Goal: Information Seeking & Learning: Learn about a topic

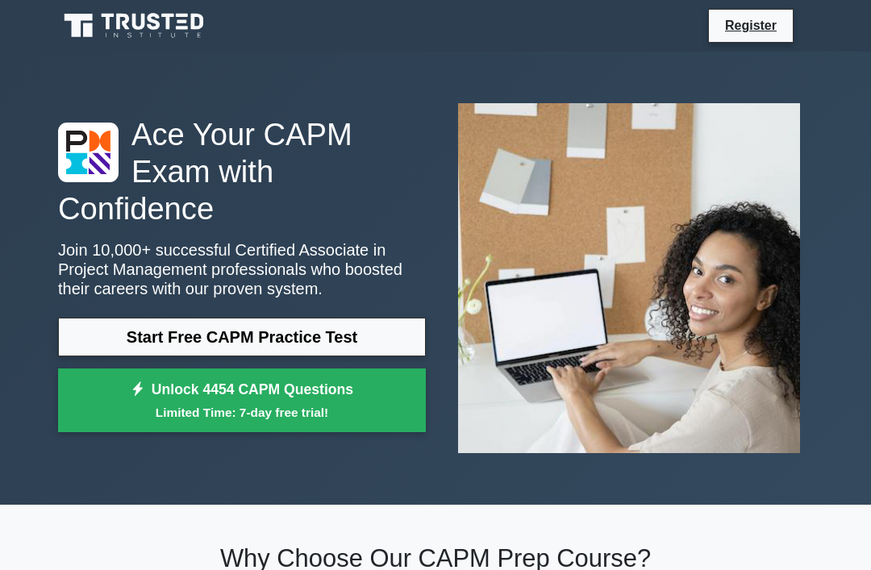
click at [760, 24] on link "Register" at bounding box center [750, 25] width 71 height 20
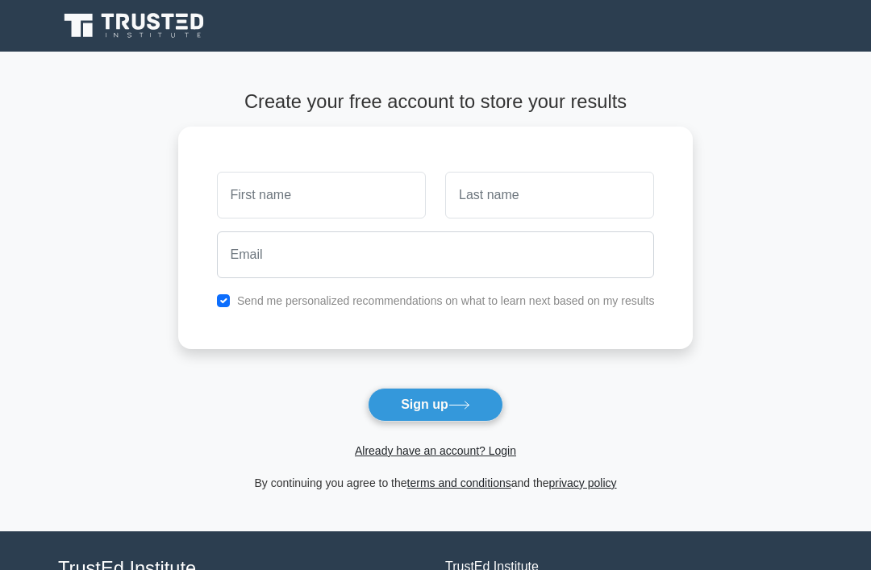
click at [410, 413] on button "Sign up" at bounding box center [435, 405] width 135 height 34
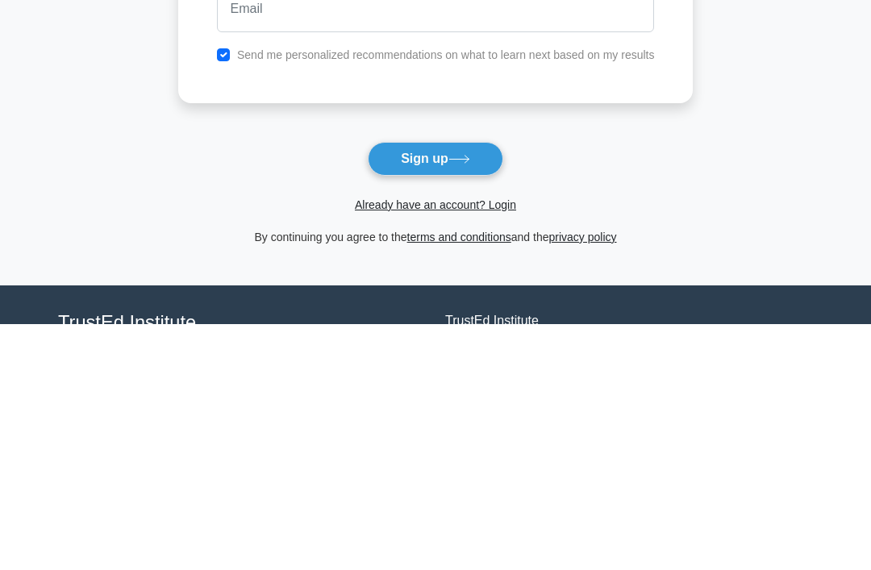
click at [418, 388] on button "Sign up" at bounding box center [435, 405] width 135 height 34
click at [369, 444] on link "Already have an account? Login" at bounding box center [435, 450] width 161 height 13
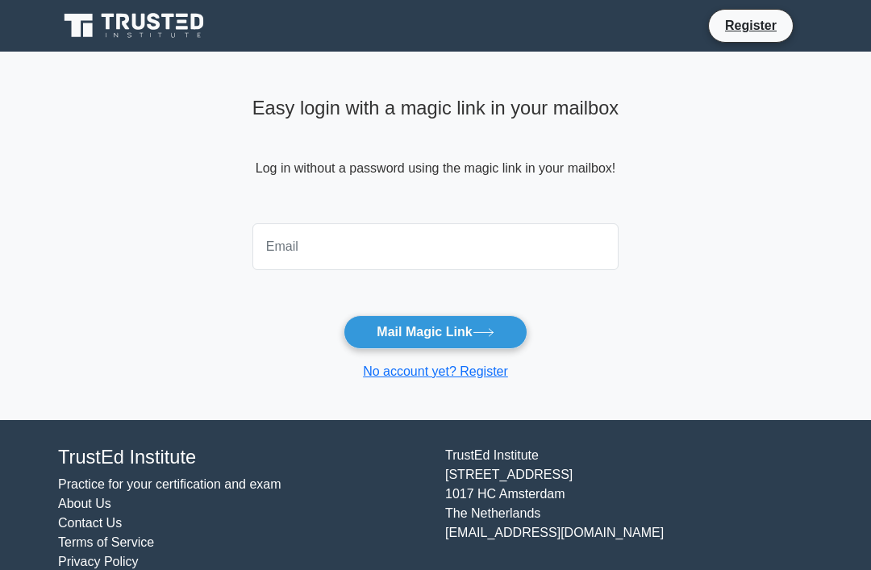
click at [415, 219] on div at bounding box center [435, 247] width 385 height 60
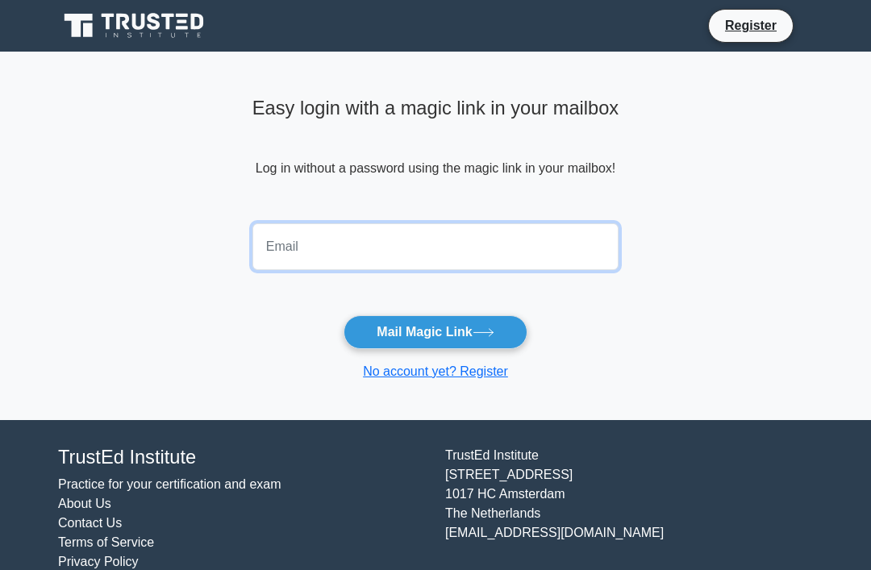
click at [388, 244] on input "email" at bounding box center [435, 246] width 366 height 47
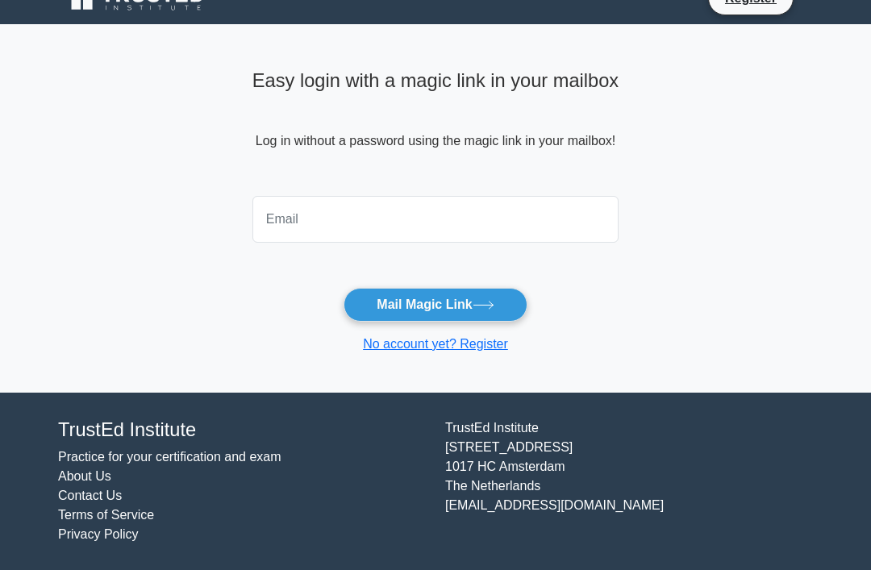
click at [529, 196] on input "email" at bounding box center [435, 219] width 366 height 47
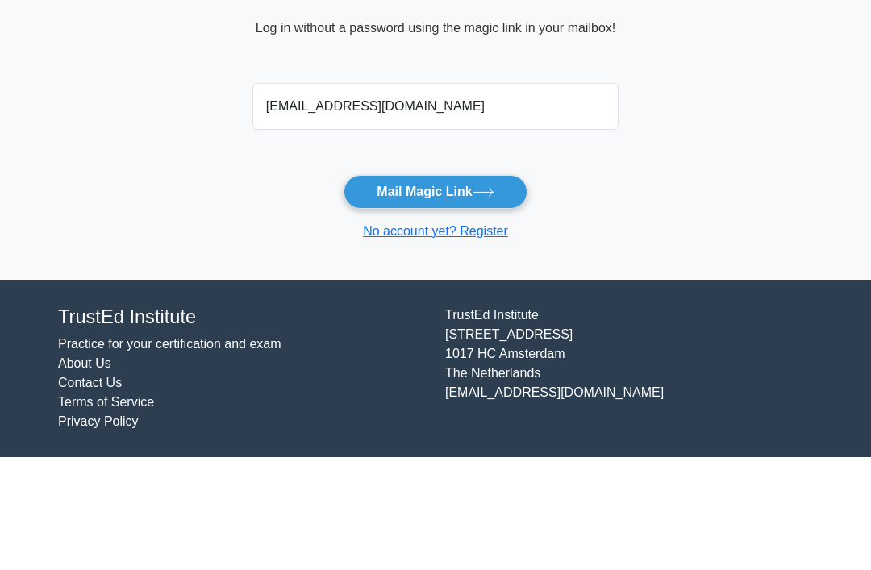
type input "[EMAIL_ADDRESS][DOMAIN_NAME]"
click at [490, 301] on icon at bounding box center [484, 305] width 22 height 9
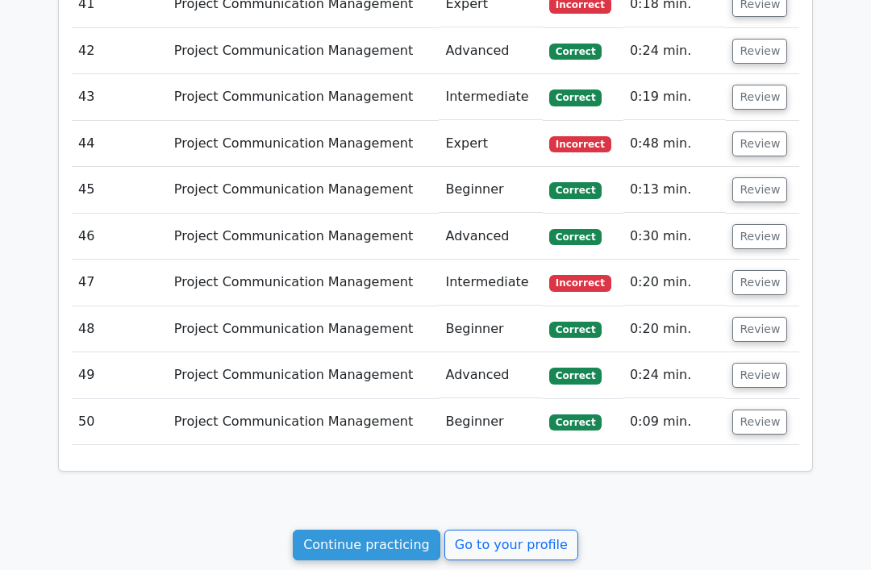
scroll to position [3668, 0]
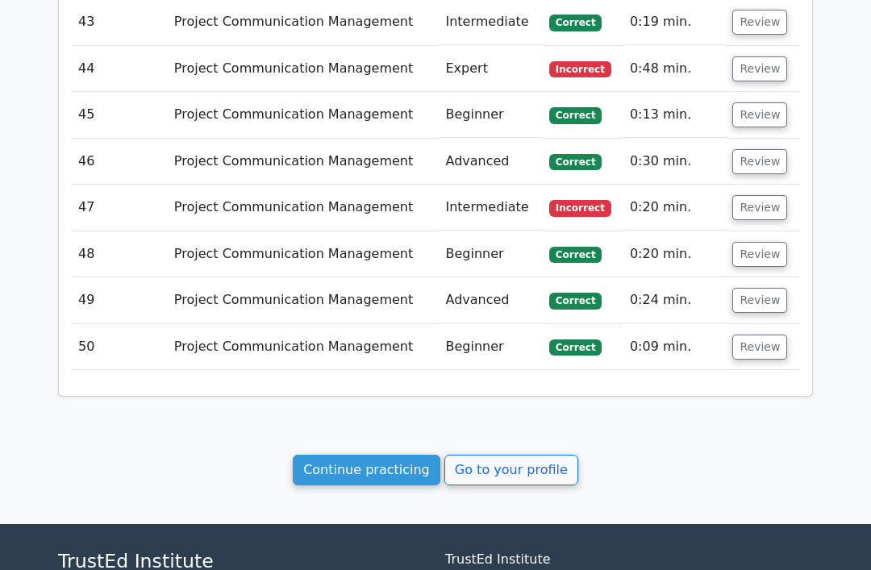
click at [390, 455] on link "Continue practicing" at bounding box center [367, 470] width 148 height 31
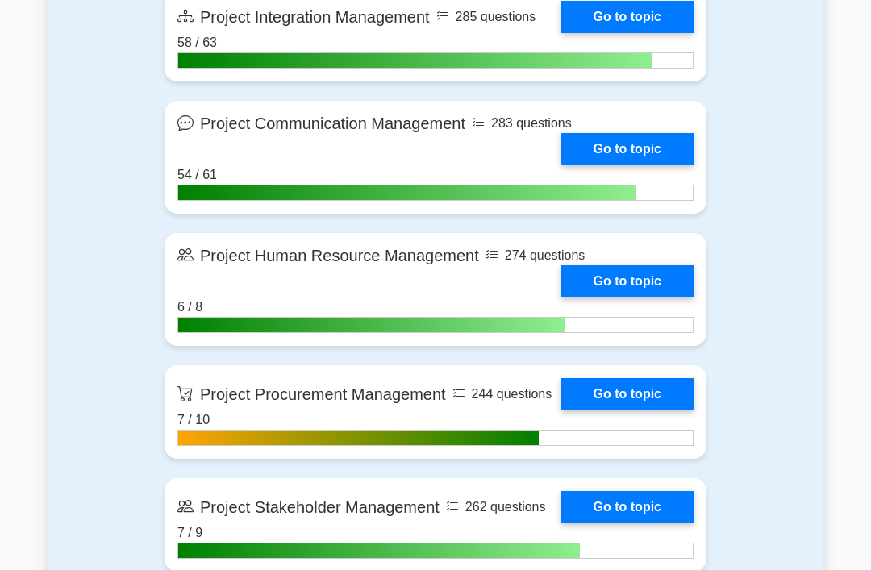
scroll to position [1385, 0]
click at [623, 283] on link "Go to topic" at bounding box center [627, 281] width 132 height 32
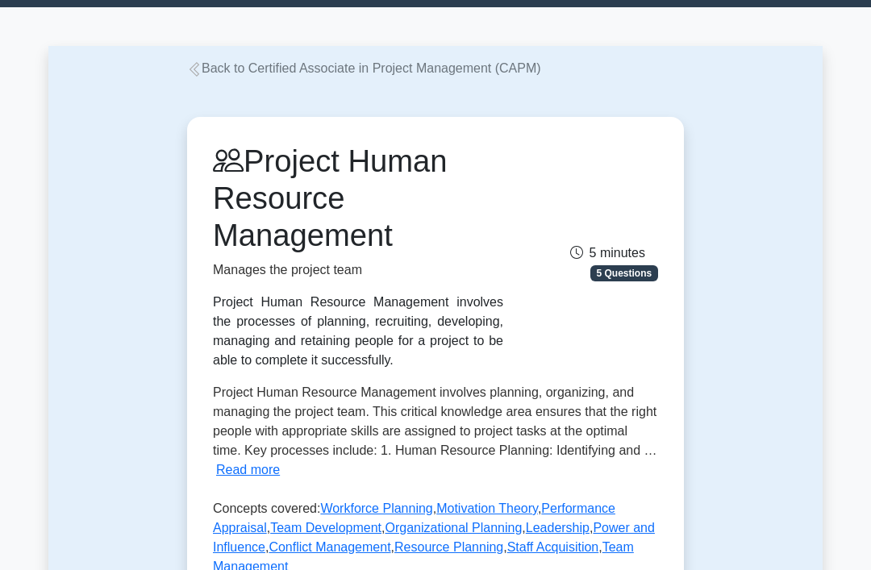
scroll to position [48, 0]
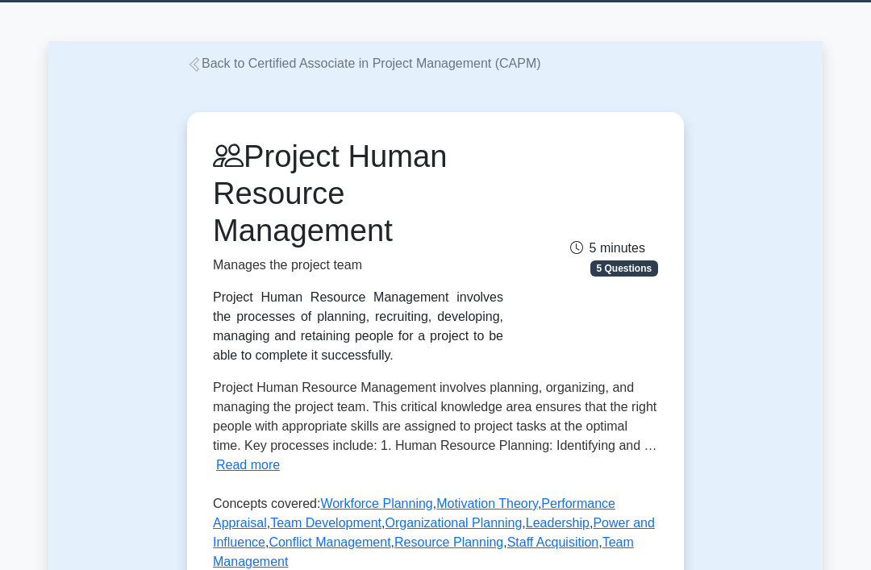
click at [419, 511] on link "Workforce Planning" at bounding box center [376, 505] width 112 height 14
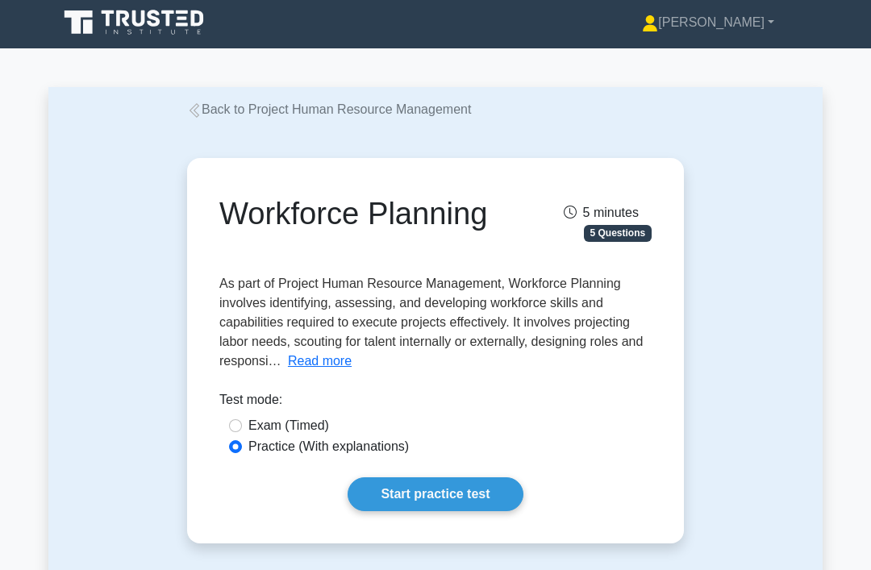
scroll to position [29, 0]
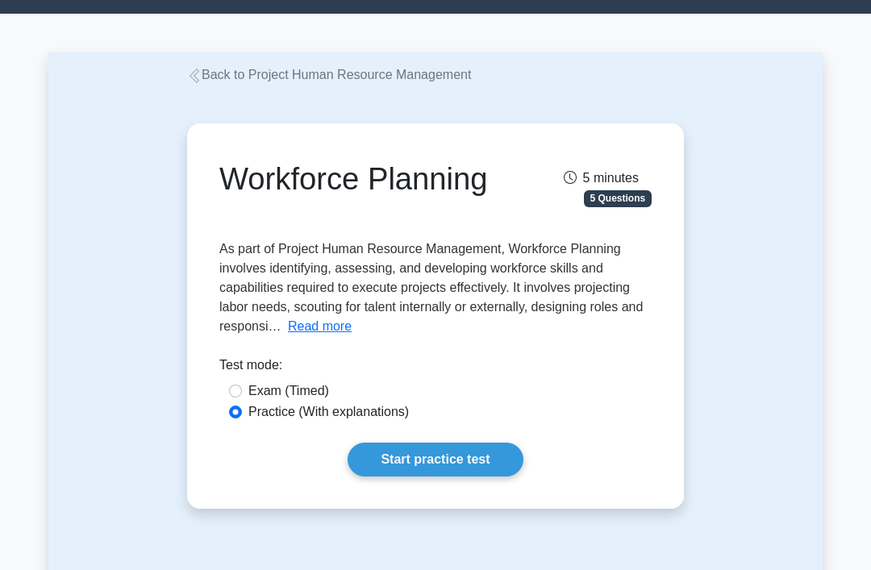
click at [352, 336] on button "Read more" at bounding box center [320, 326] width 64 height 19
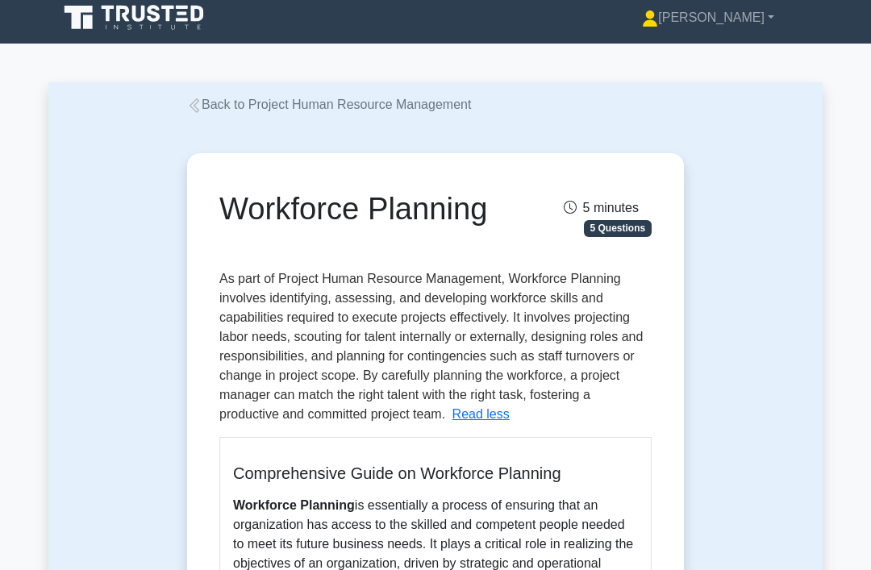
scroll to position [0, 0]
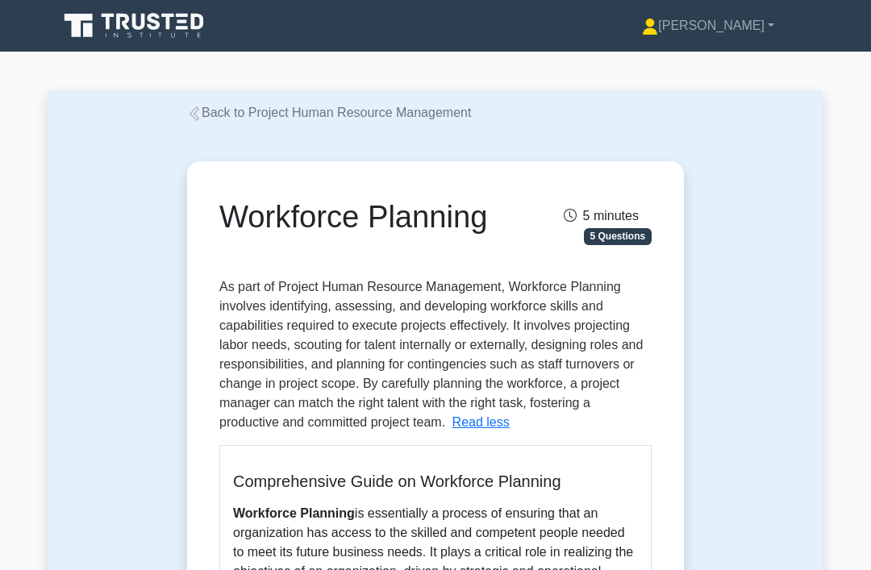
click at [283, 111] on link "Back to Project Human Resource Management" at bounding box center [329, 113] width 284 height 14
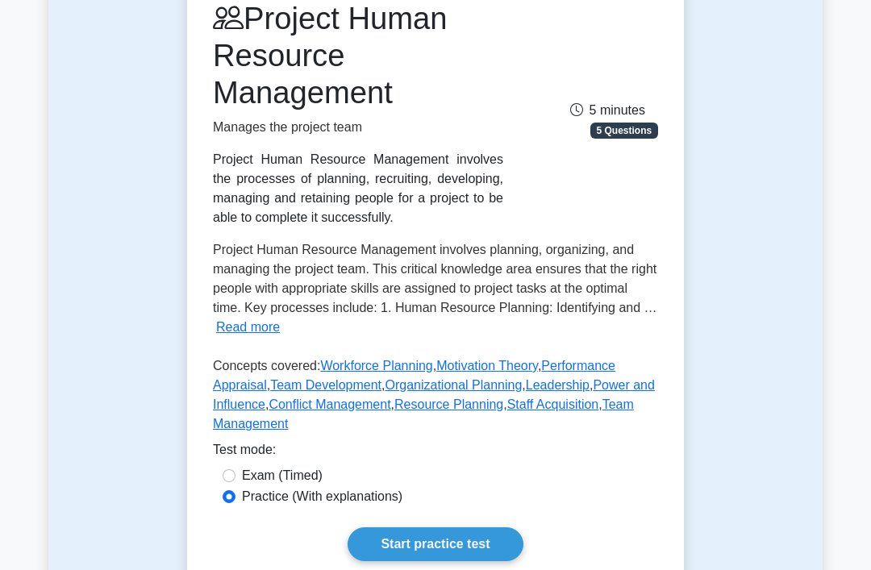
scroll to position [186, 0]
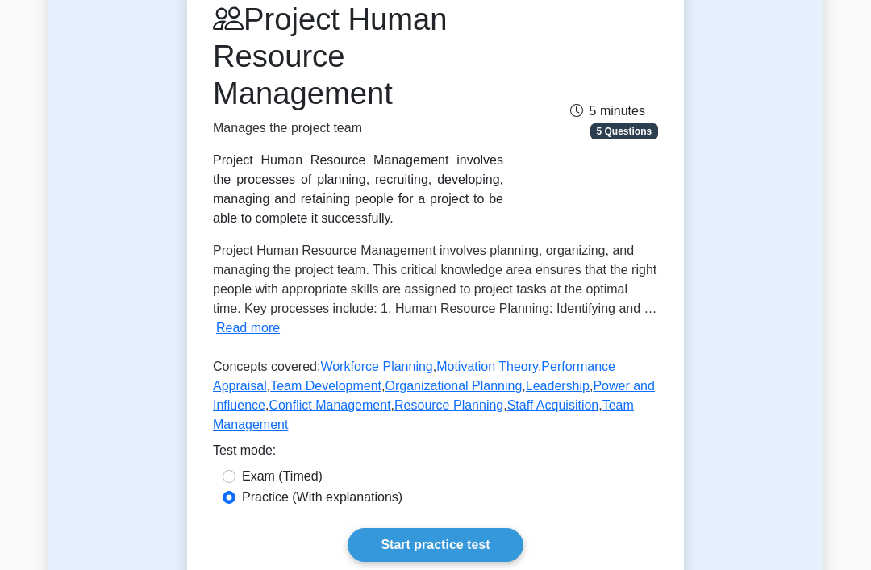
click at [535, 373] on link "Motivation Theory" at bounding box center [487, 367] width 102 height 14
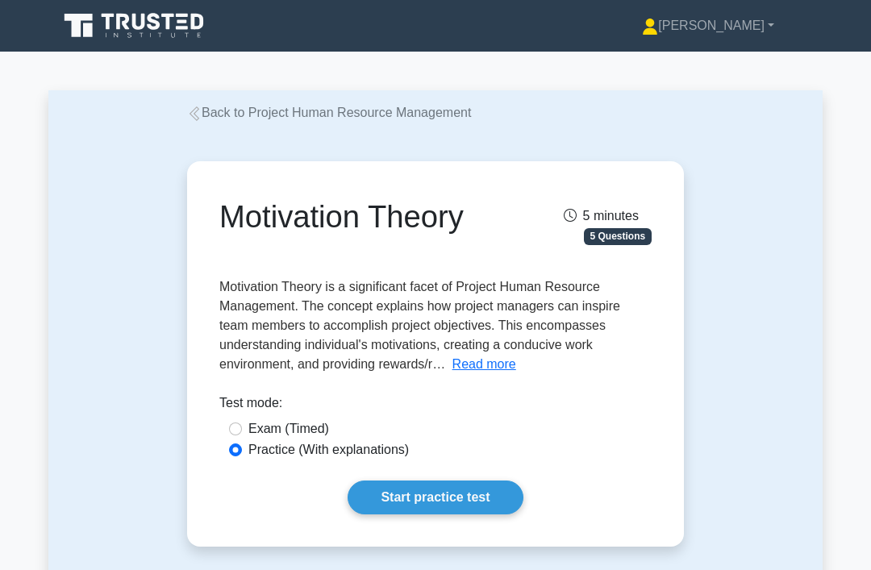
click at [452, 374] on button "Read more" at bounding box center [484, 364] width 64 height 19
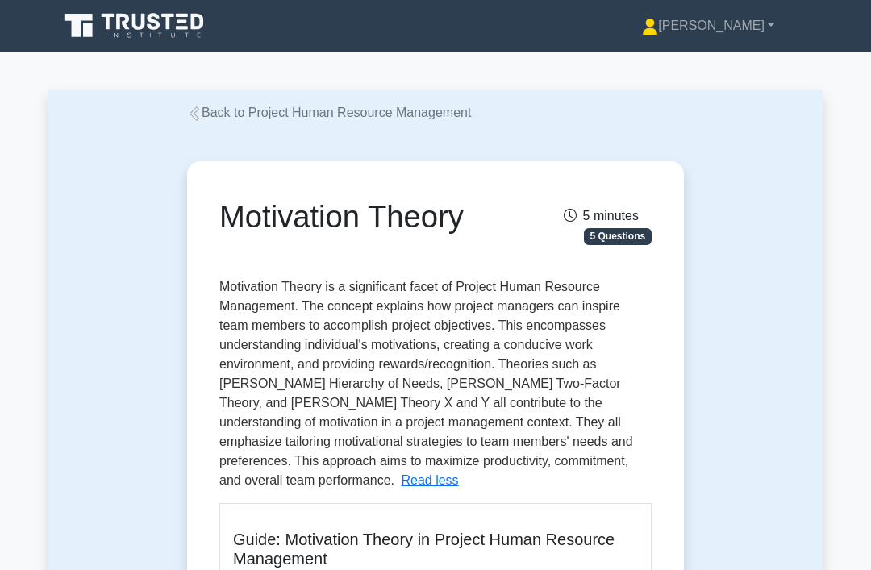
click at [225, 119] on link "Back to Project Human Resource Management" at bounding box center [329, 113] width 284 height 14
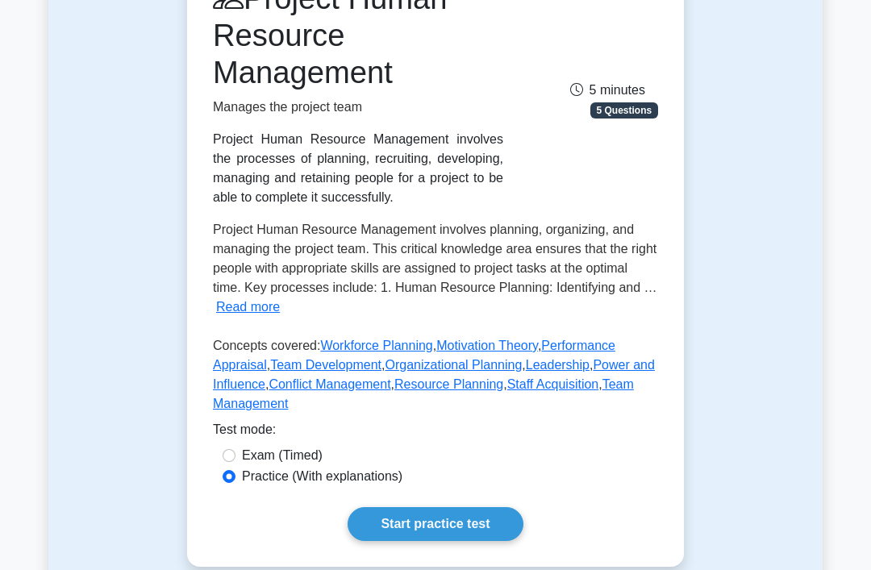
scroll to position [207, 0]
click at [265, 372] on link "Performance Appraisal" at bounding box center [414, 355] width 402 height 33
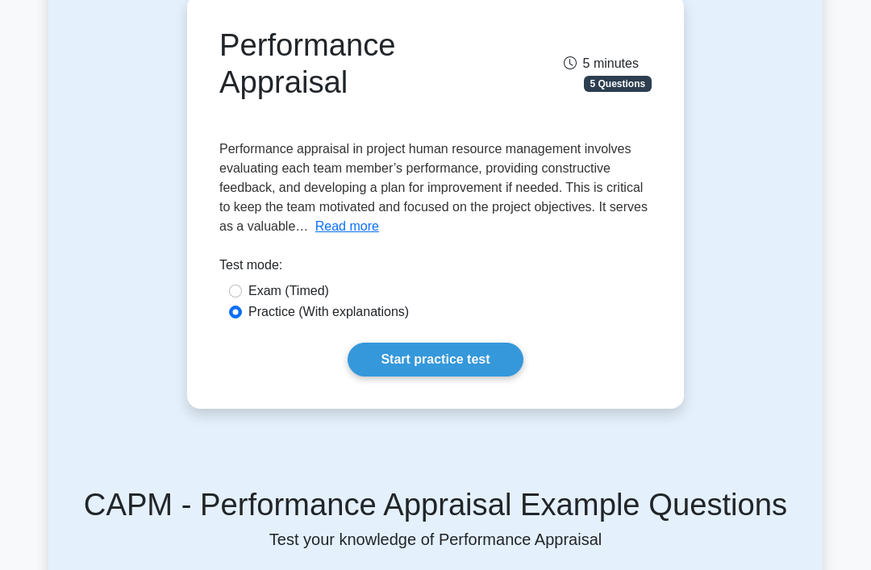
scroll to position [166, 0]
click at [379, 233] on button "Read more" at bounding box center [347, 227] width 64 height 19
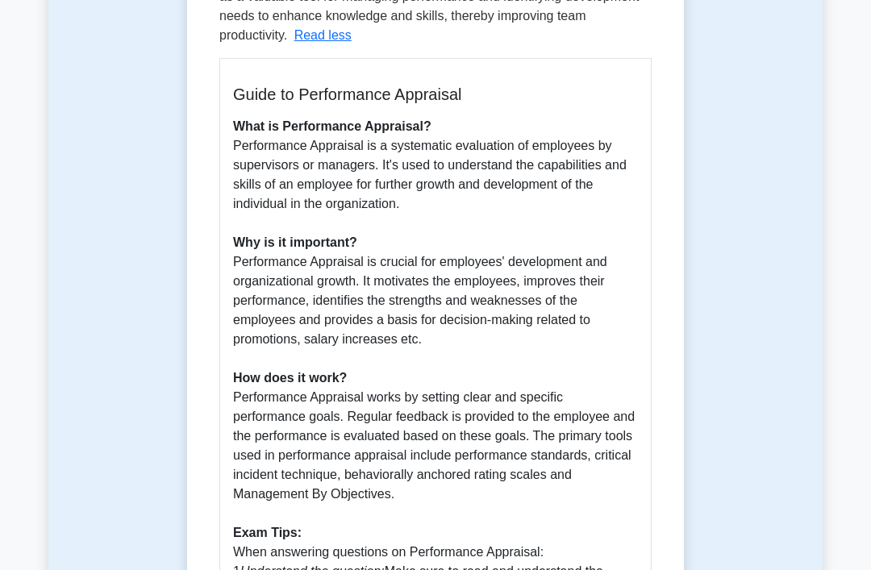
scroll to position [0, 0]
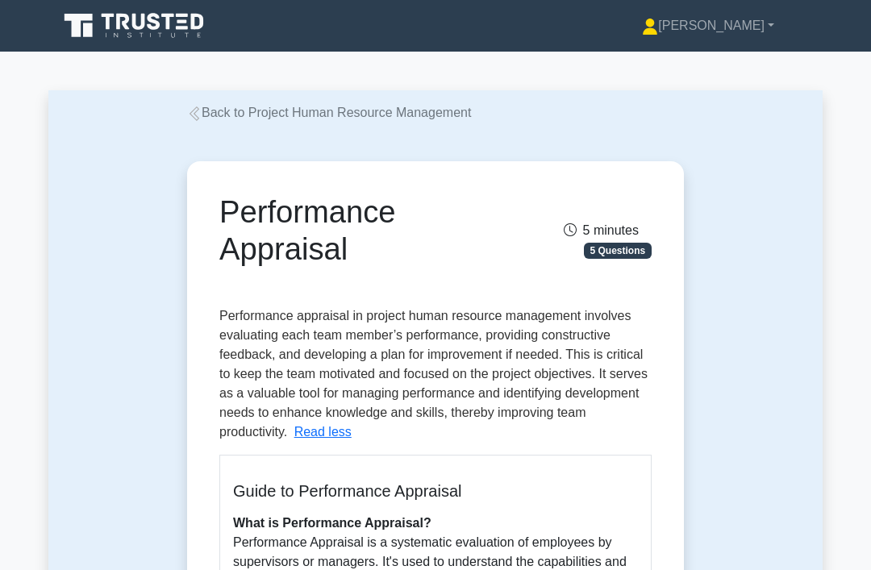
click at [429, 113] on link "Back to Project Human Resource Management" at bounding box center [329, 113] width 284 height 14
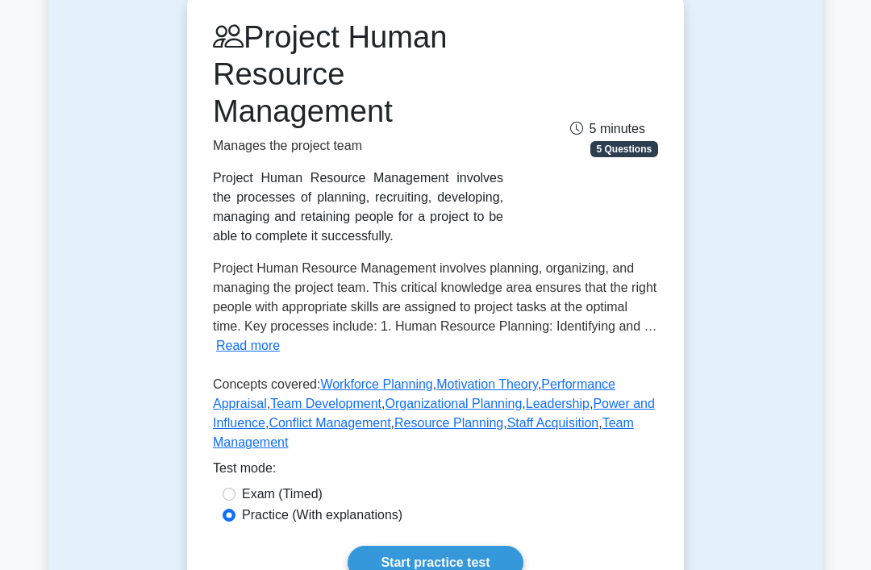
scroll to position [173, 0]
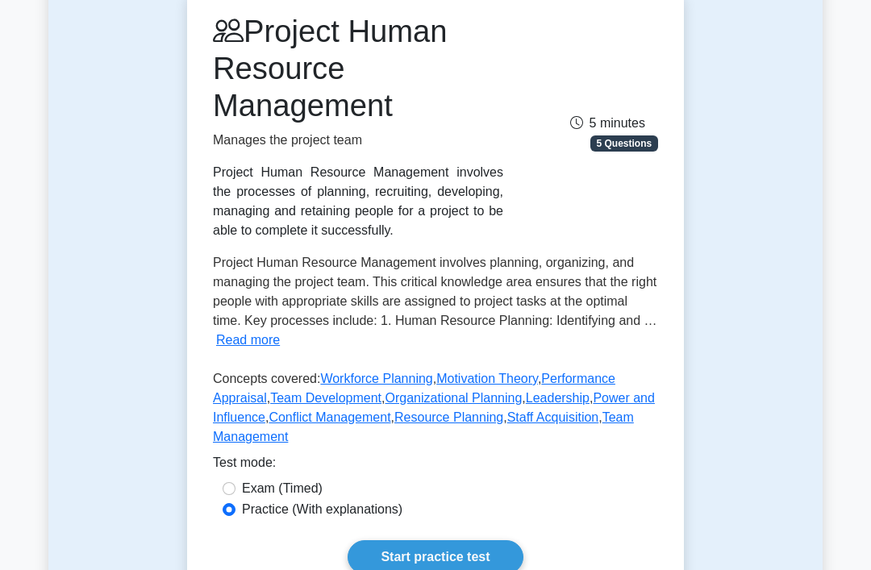
click at [381, 406] on link "Team Development" at bounding box center [325, 399] width 111 height 14
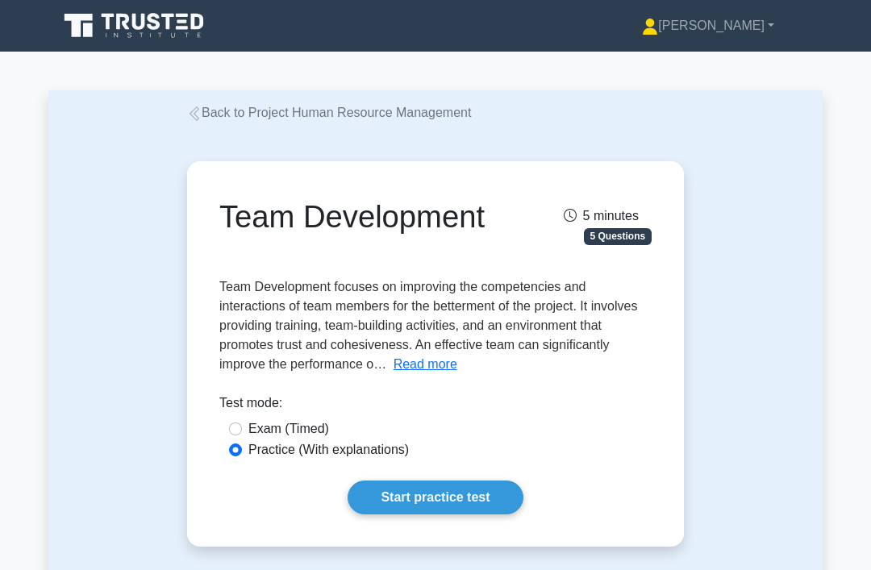
click at [457, 374] on button "Read more" at bounding box center [426, 364] width 64 height 19
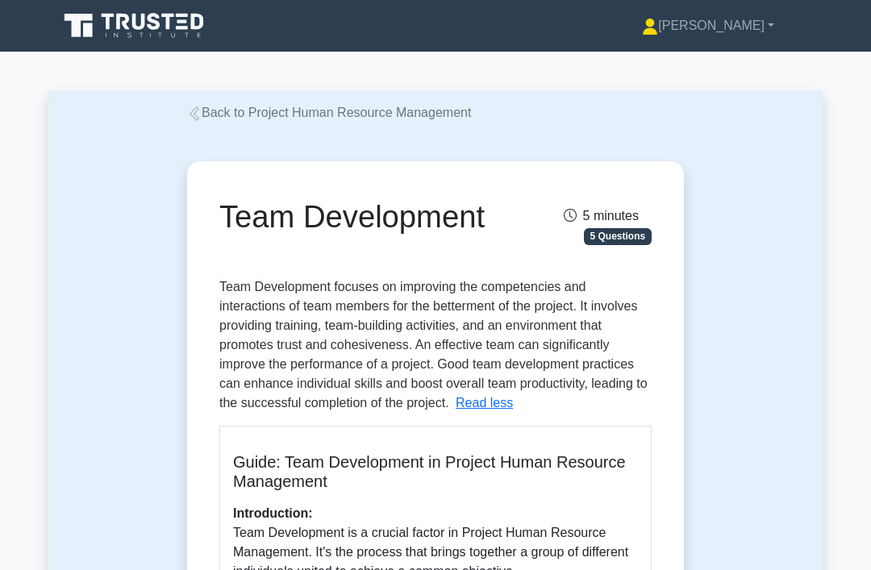
click at [277, 110] on link "Back to Project Human Resource Management" at bounding box center [329, 113] width 284 height 14
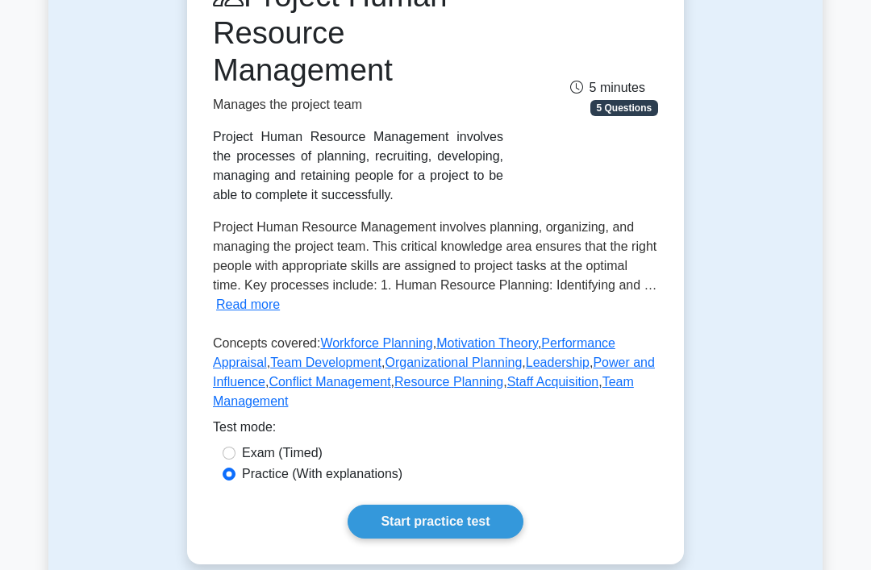
scroll to position [230, 0]
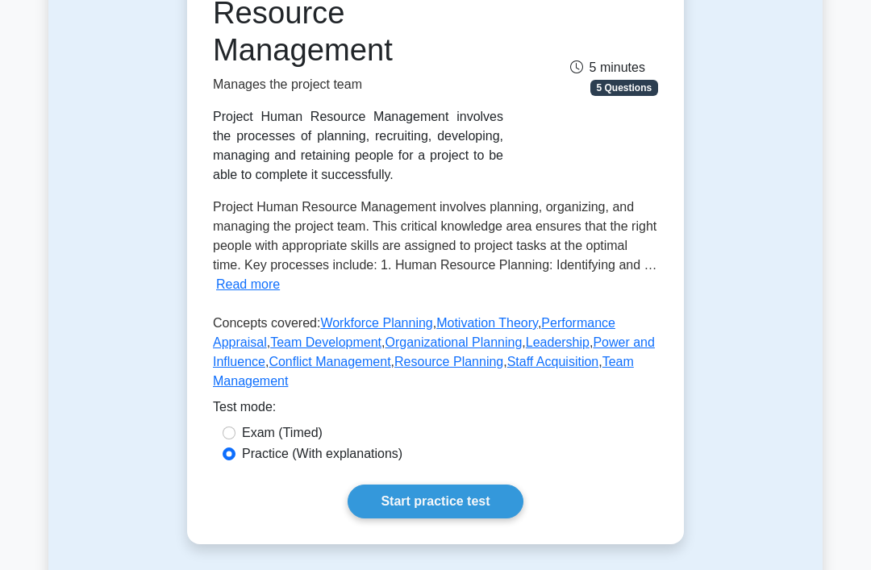
click at [522, 349] on link "Organizational Planning" at bounding box center [453, 342] width 137 height 14
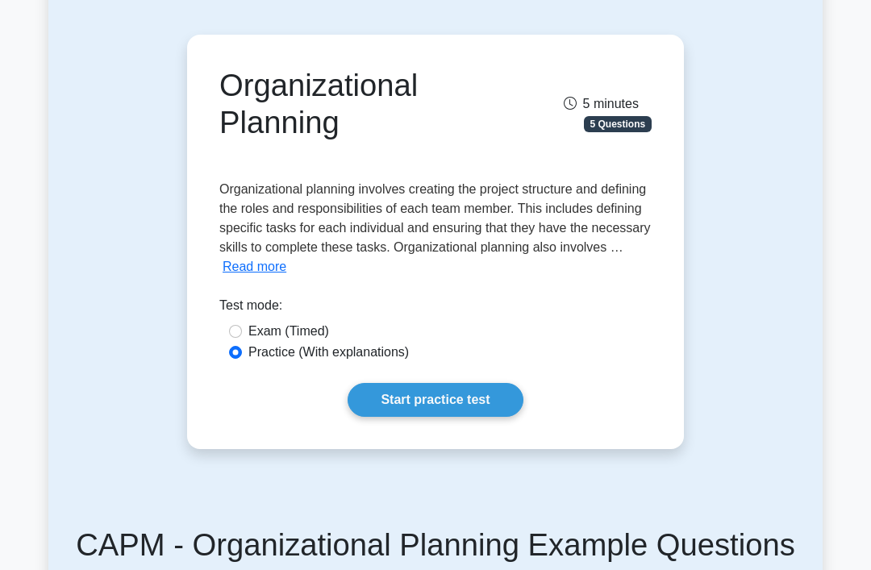
scroll to position [127, 0]
click at [286, 257] on button "Read more" at bounding box center [255, 266] width 64 height 19
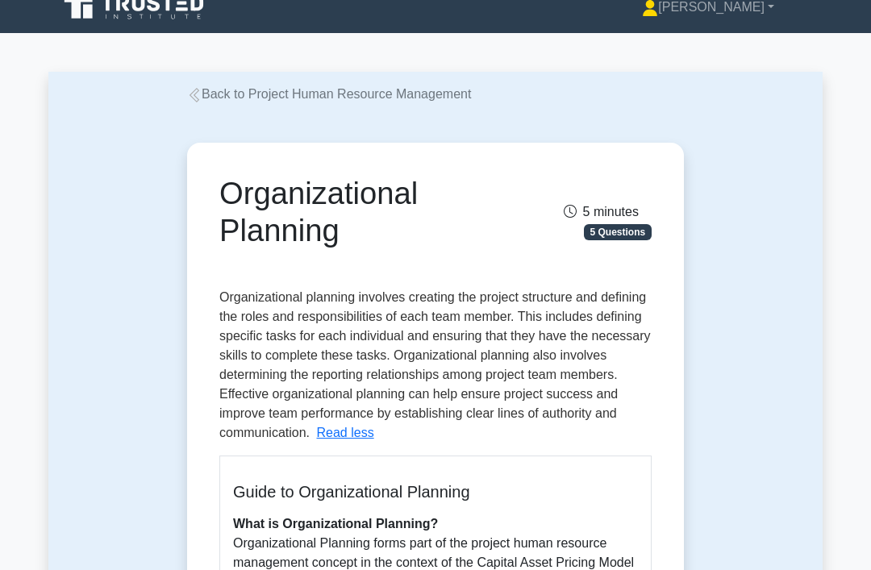
scroll to position [0, 0]
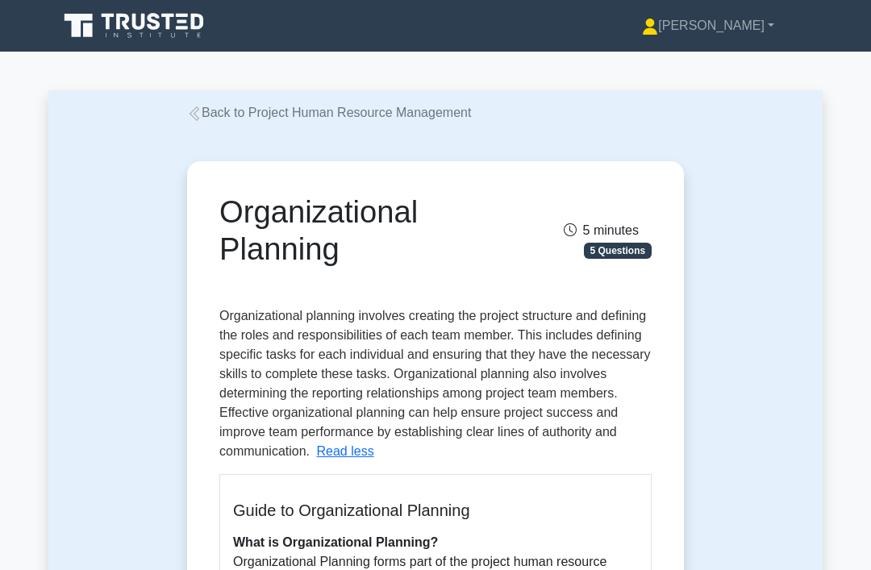
click at [378, 106] on link "Back to Project Human Resource Management" at bounding box center [329, 113] width 284 height 14
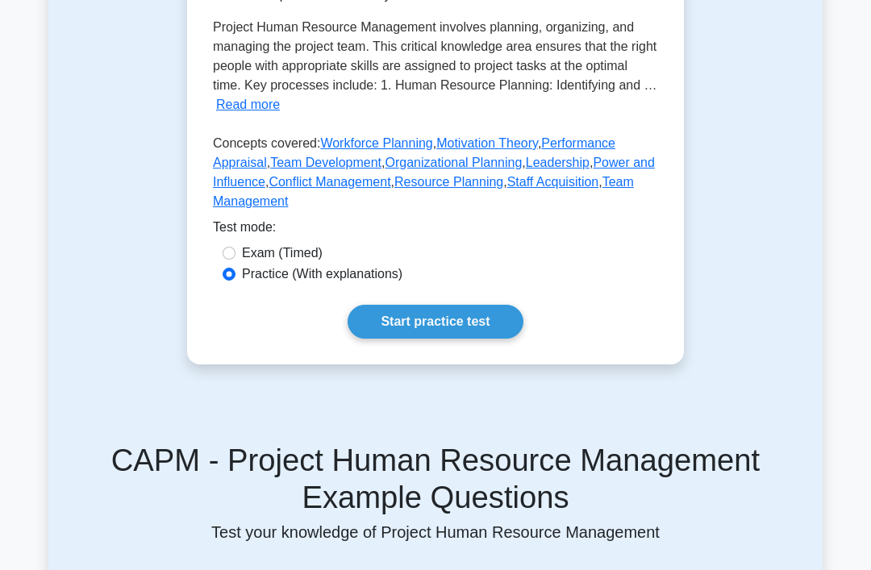
scroll to position [395, 0]
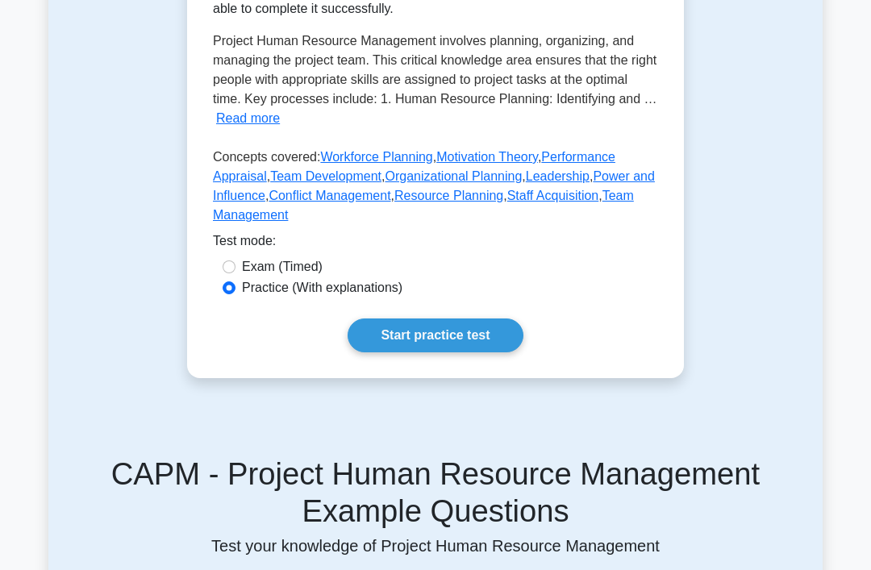
click at [526, 184] on link "Leadership" at bounding box center [558, 177] width 64 height 14
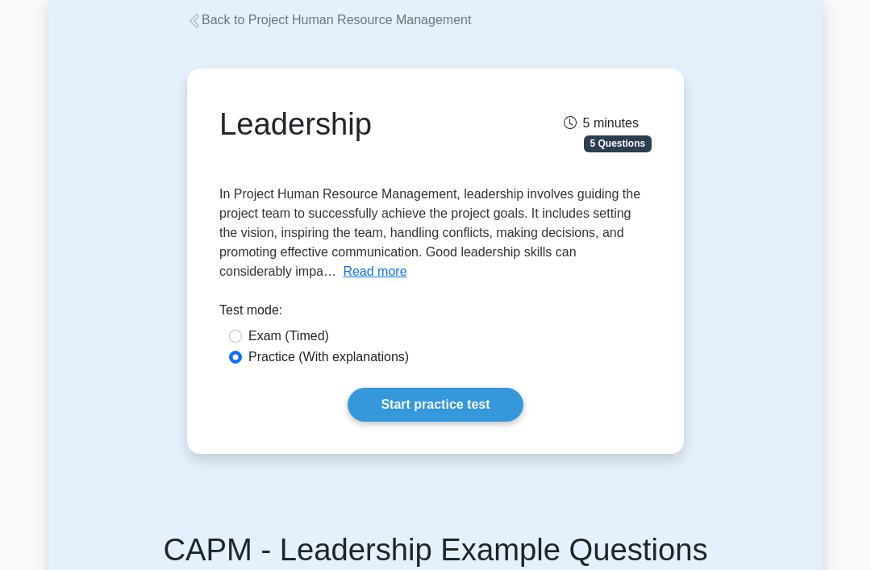
scroll to position [93, 0]
click at [343, 281] on button "Read more" at bounding box center [375, 271] width 64 height 19
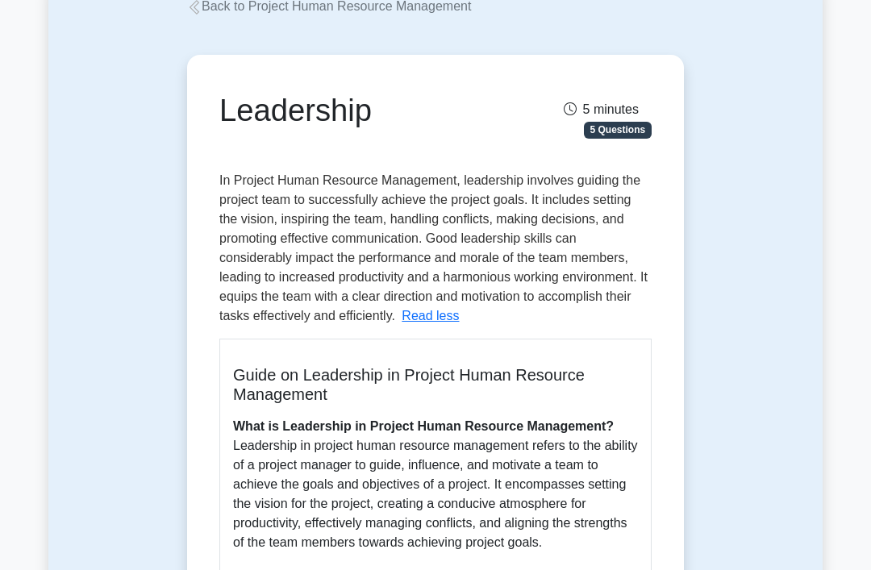
scroll to position [0, 0]
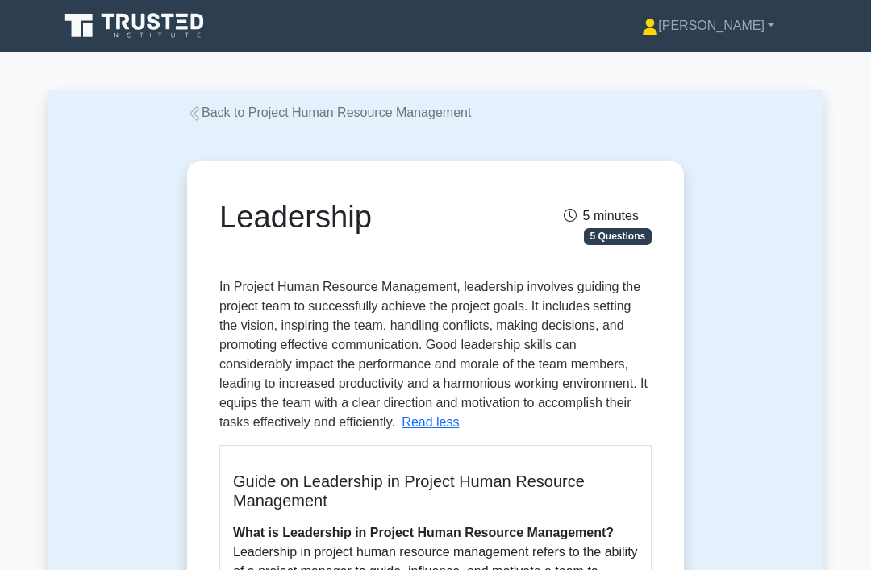
click at [196, 109] on icon at bounding box center [195, 113] width 10 height 15
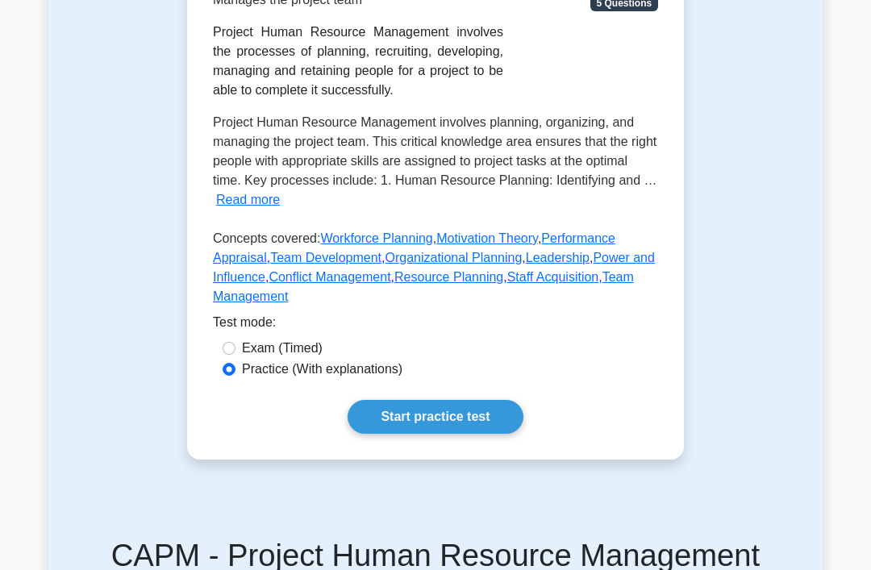
scroll to position [333, 0]
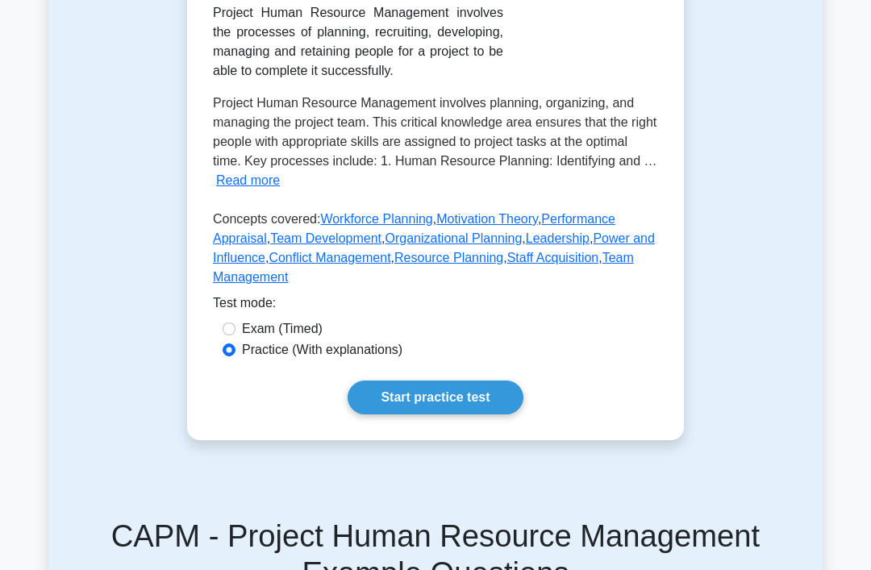
click at [370, 246] on link "Team Development" at bounding box center [325, 239] width 111 height 14
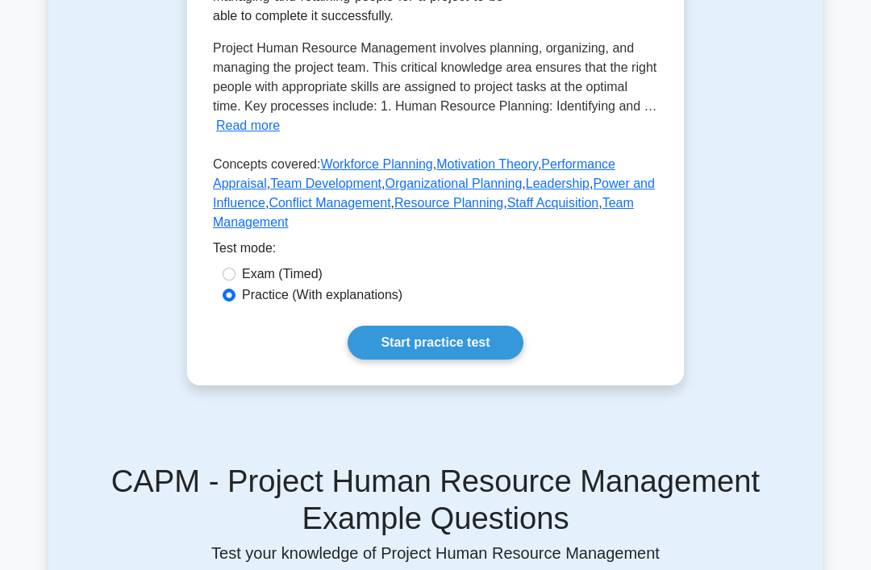
scroll to position [394, 0]
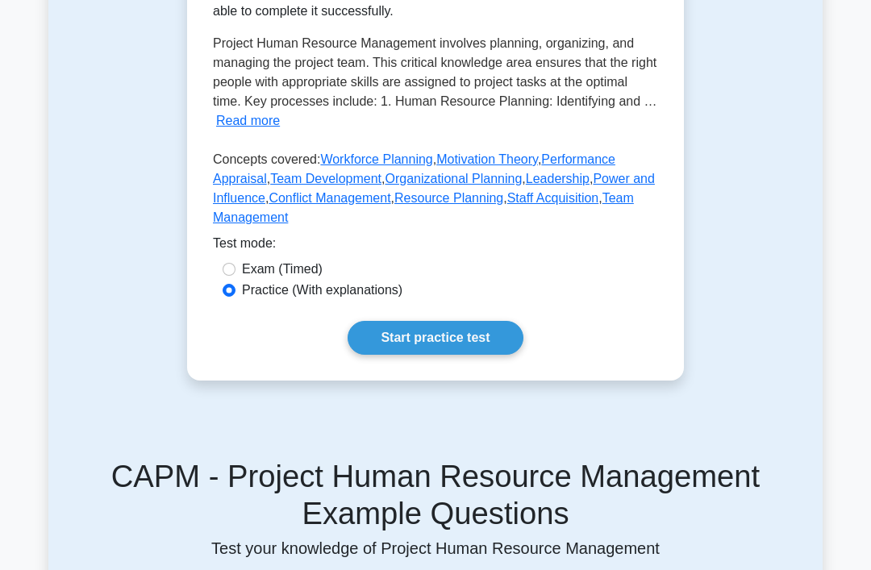
click at [447, 205] on link "Power and Influence" at bounding box center [434, 188] width 442 height 33
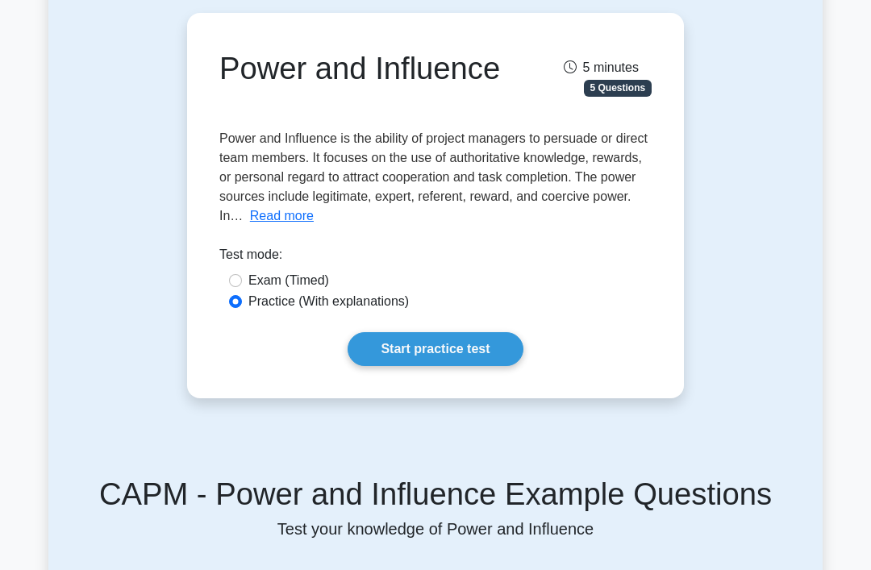
scroll to position [160, 0]
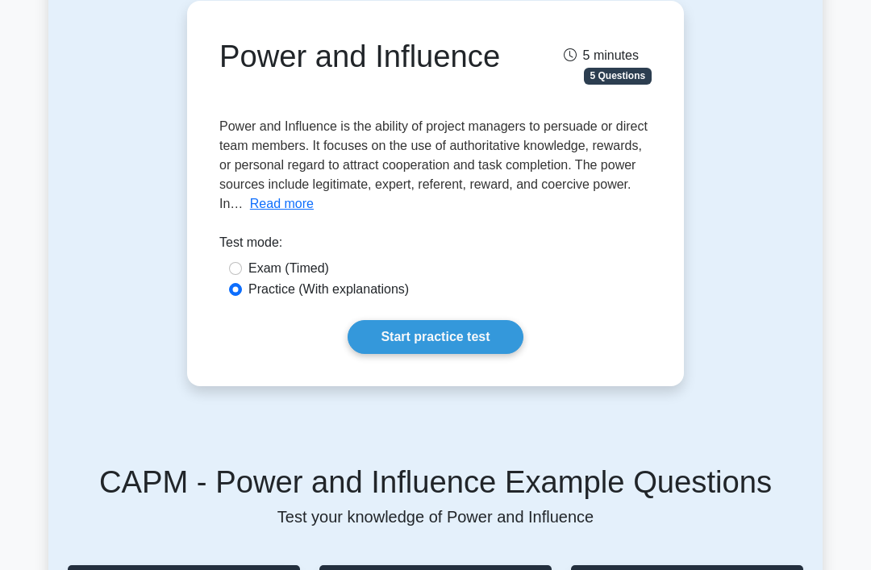
click at [289, 211] on span "Power and Influence is the ability of project managers to persuade or direct te…" at bounding box center [433, 165] width 428 height 91
click at [287, 215] on button "Read more" at bounding box center [282, 204] width 64 height 19
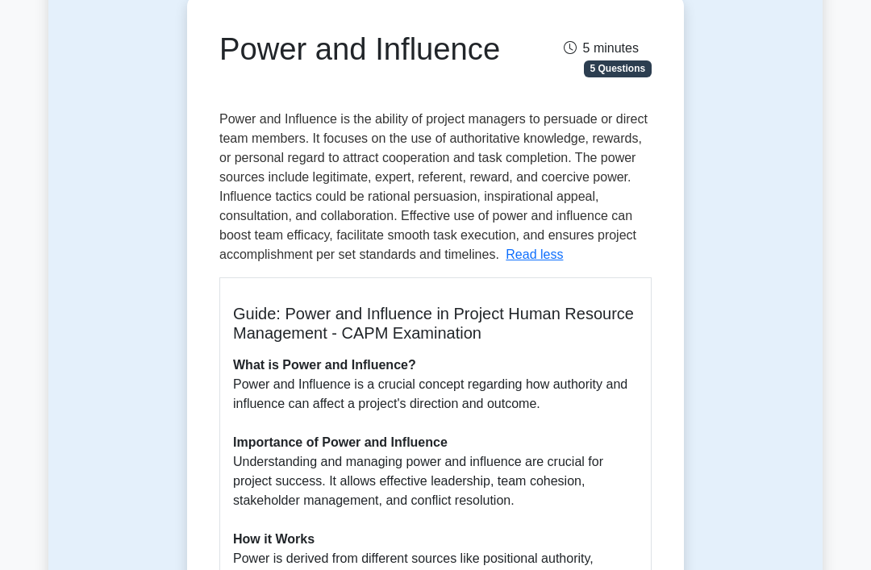
scroll to position [0, 0]
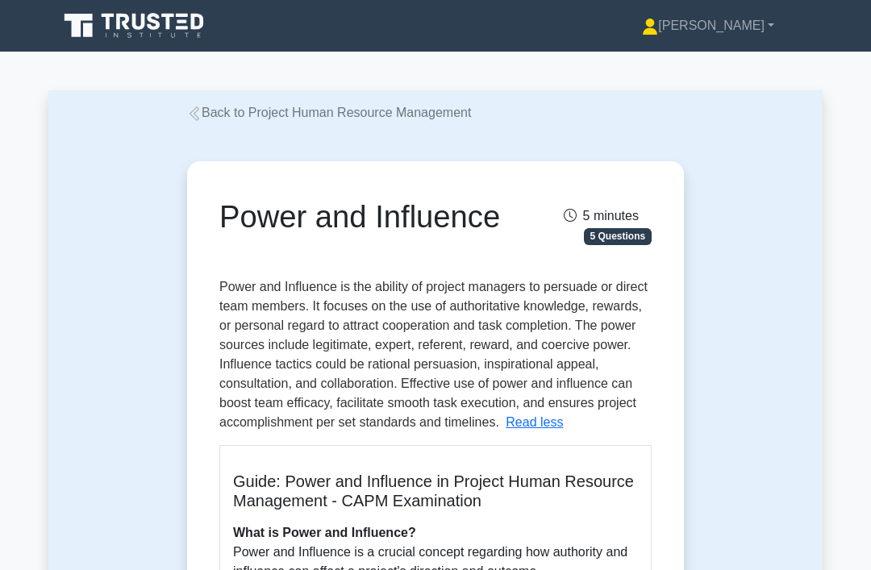
click at [275, 115] on link "Back to Project Human Resource Management" at bounding box center [329, 113] width 284 height 14
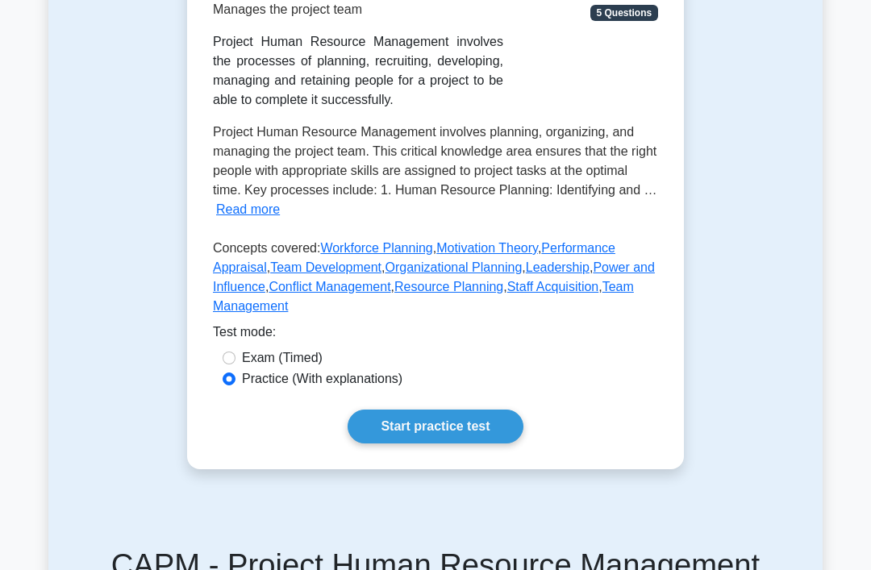
scroll to position [305, 0]
click at [390, 294] on link "Conflict Management" at bounding box center [330, 287] width 122 height 14
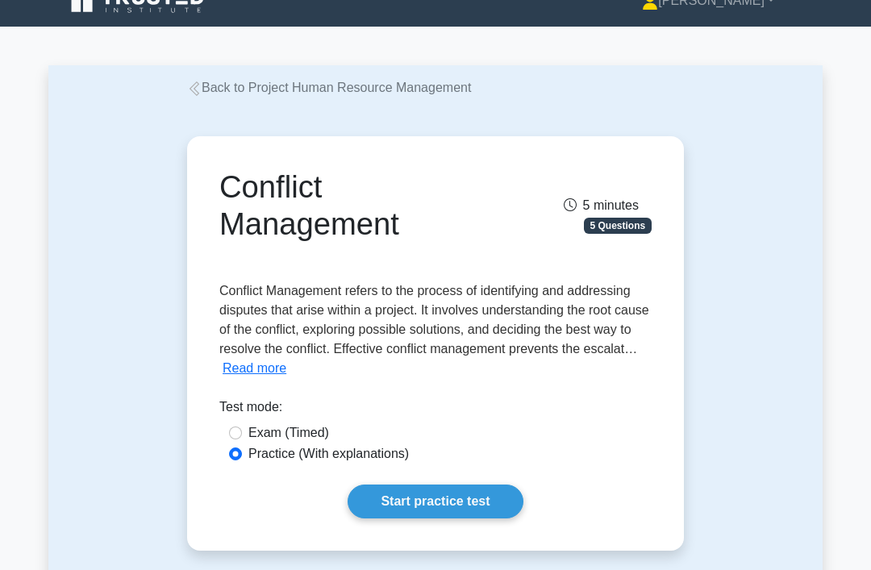
click at [286, 360] on button "Read more" at bounding box center [255, 369] width 64 height 19
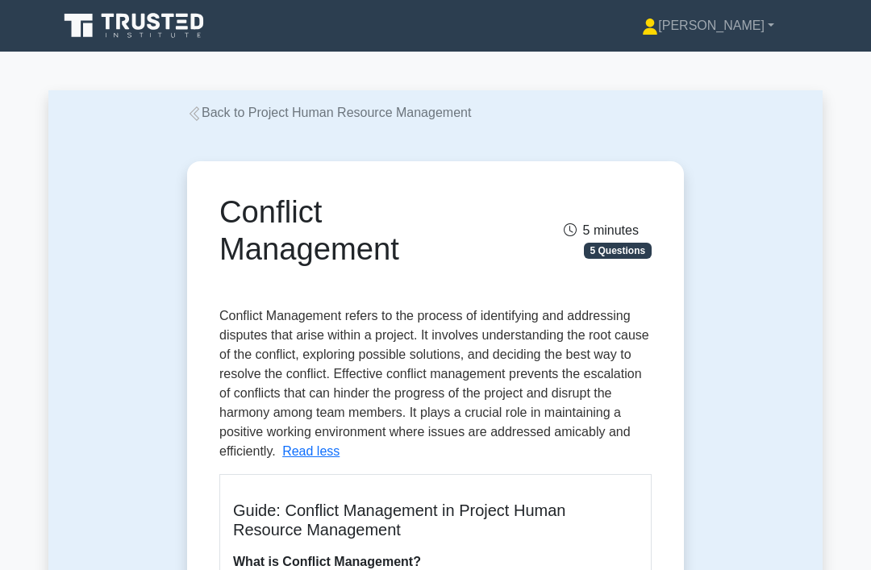
click at [365, 107] on link "Back to Project Human Resource Management" at bounding box center [329, 113] width 284 height 14
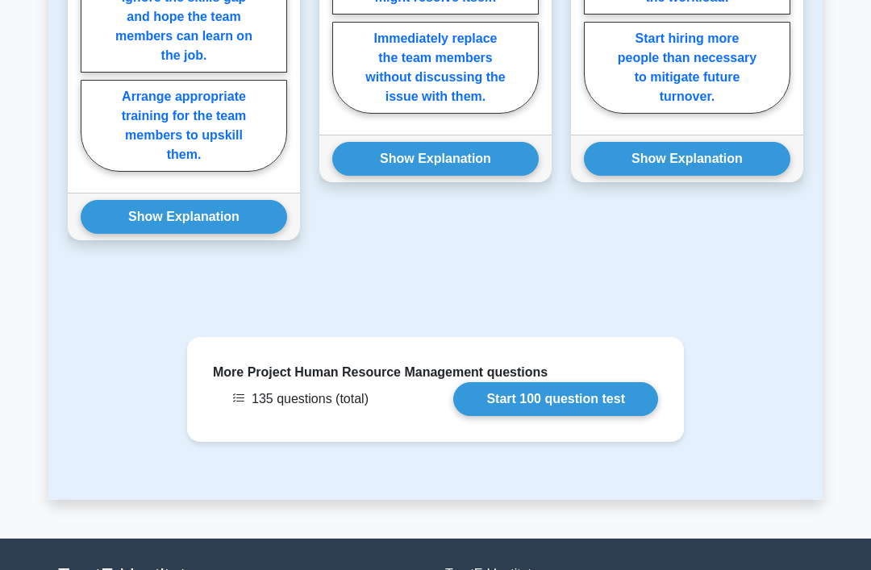
scroll to position [1510, 0]
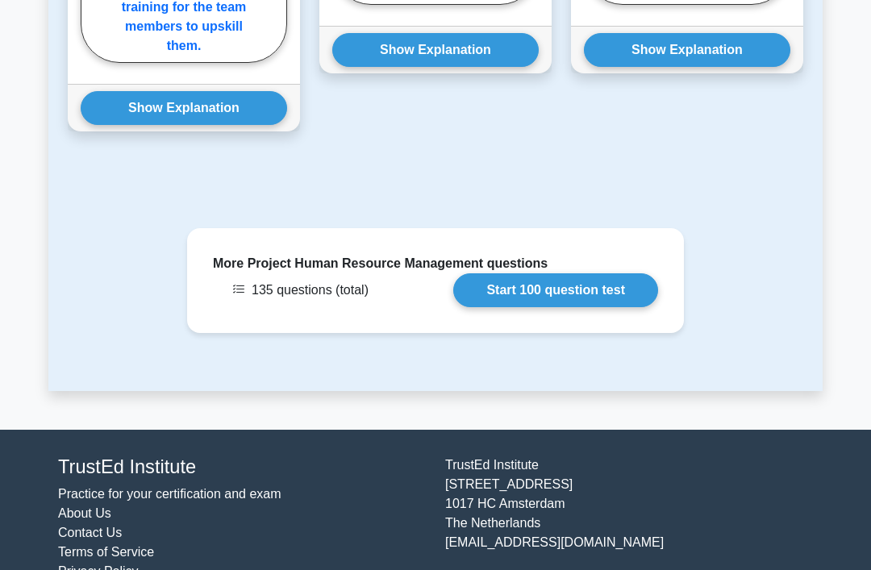
click at [573, 307] on link "Start 100 question test" at bounding box center [555, 290] width 205 height 34
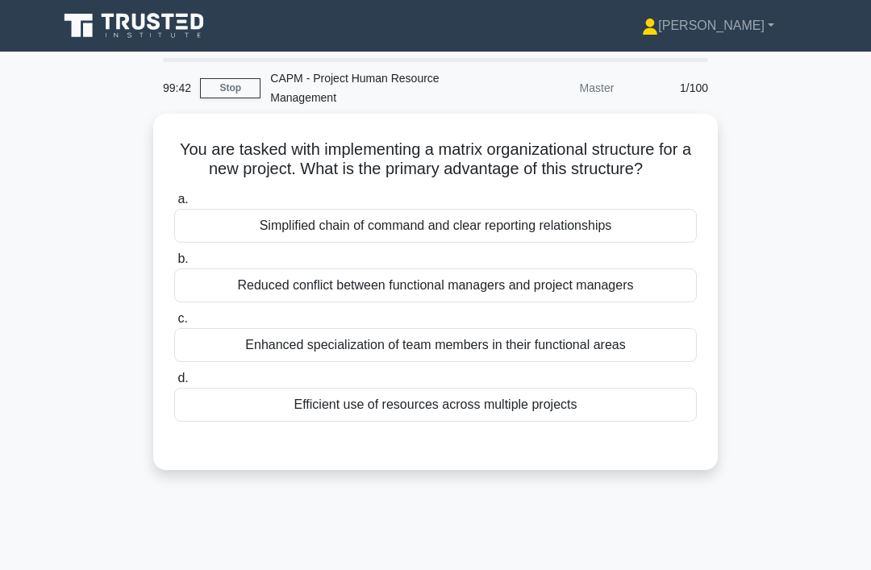
click at [447, 422] on div "Efficient use of resources across multiple projects" at bounding box center [435, 405] width 523 height 34
click at [174, 384] on input "d. Efficient use of resources across multiple projects" at bounding box center [174, 378] width 0 height 10
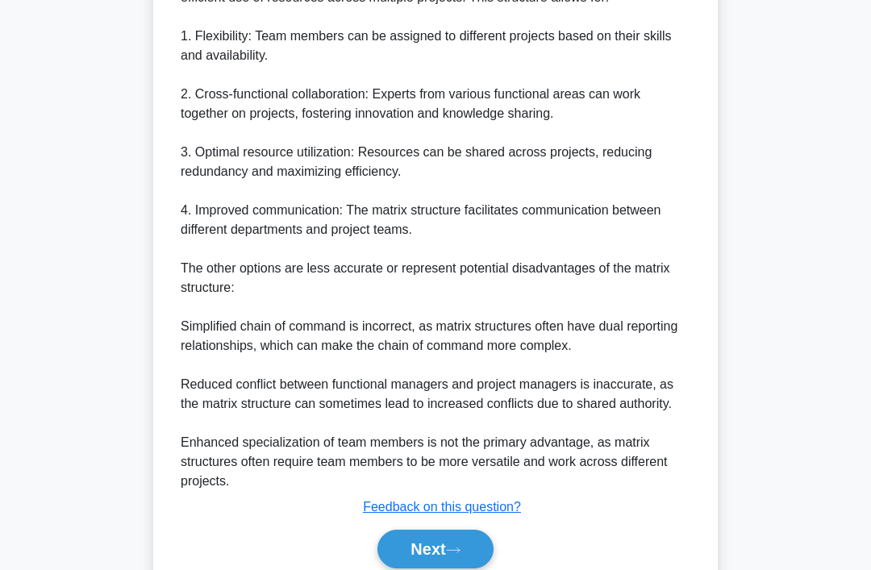
scroll to position [603, 0]
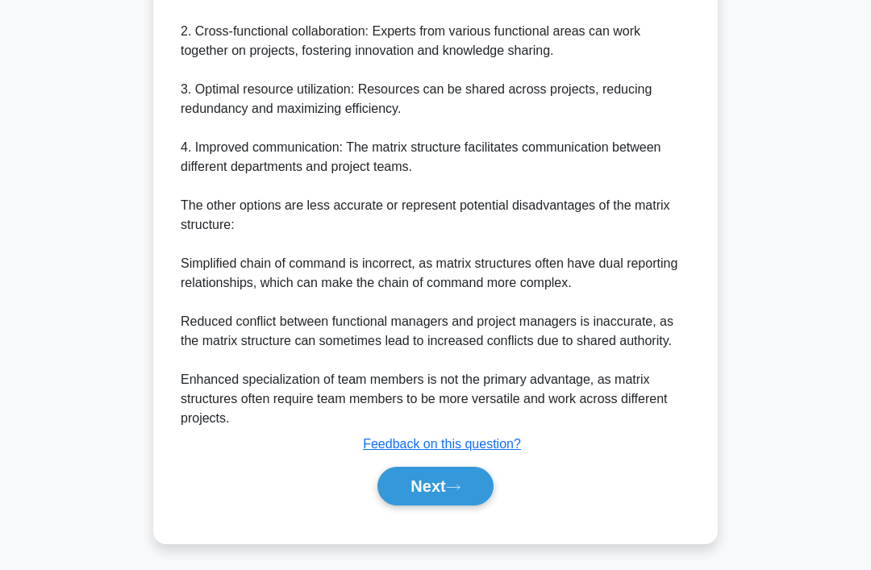
click at [443, 506] on button "Next" at bounding box center [434, 486] width 115 height 39
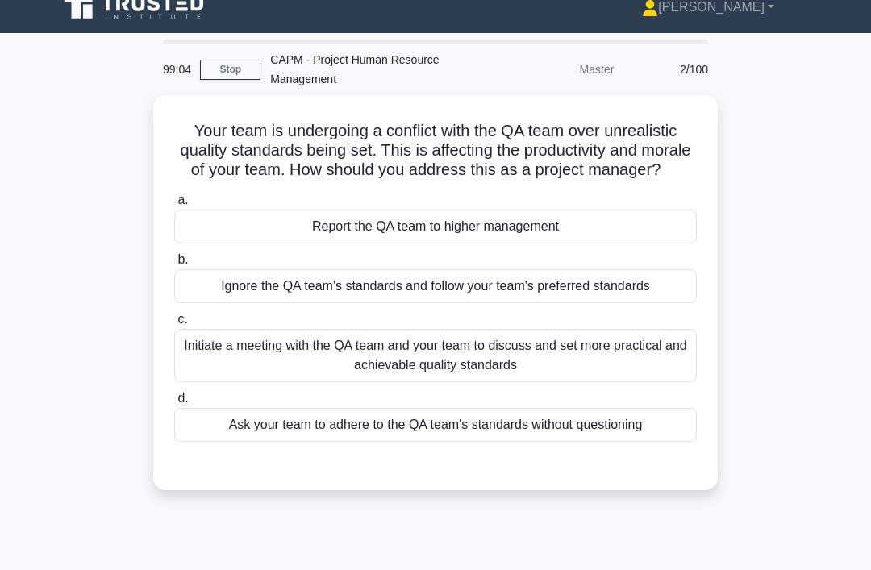
scroll to position [19, 0]
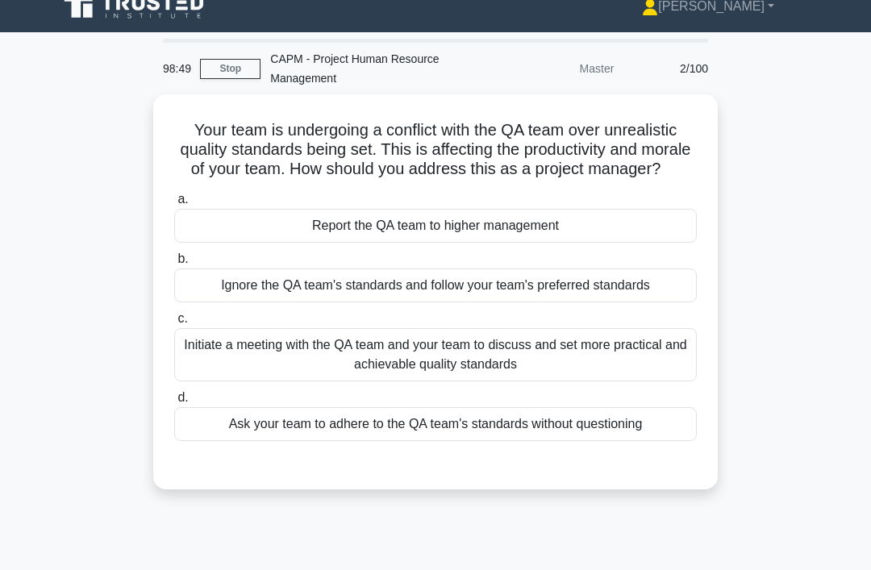
click at [194, 381] on div "Initiate a meeting with the QA team and your team to discuss and set more pract…" at bounding box center [435, 354] width 523 height 53
click at [174, 324] on input "c. Initiate a meeting with the QA team and your team to discuss and set more pr…" at bounding box center [174, 319] width 0 height 10
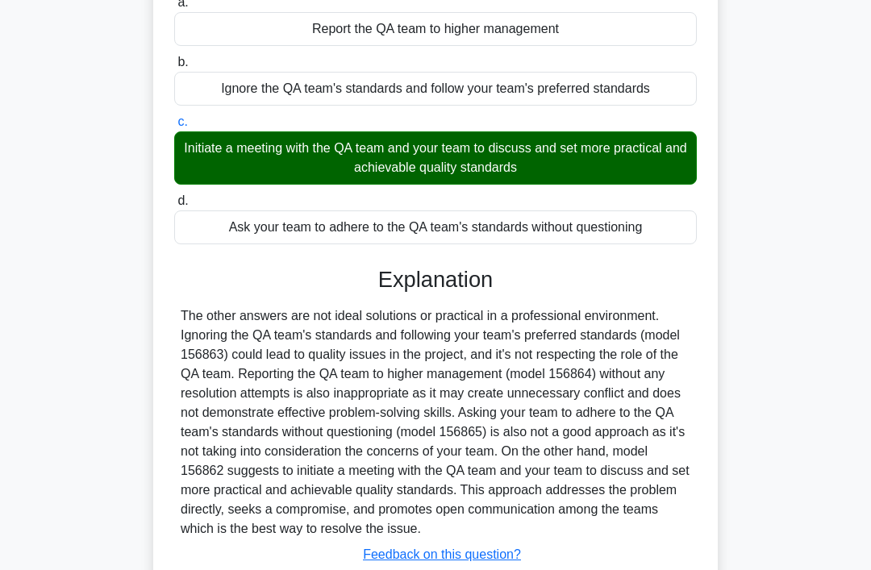
scroll to position [332, 0]
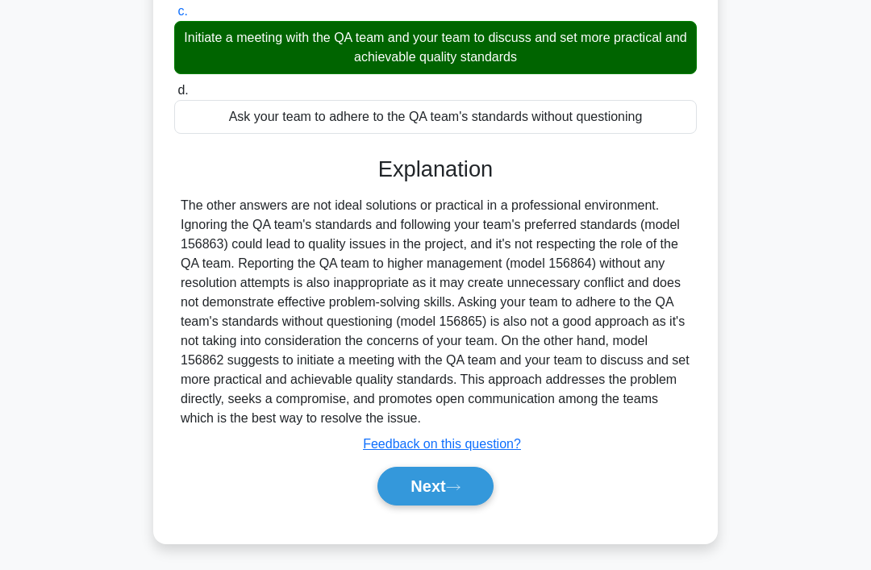
click at [418, 525] on div "a. Report the QA team to higher management b. Ignore the QA team's standards an…" at bounding box center [436, 202] width 526 height 646
click at [417, 506] on button "Next" at bounding box center [434, 486] width 115 height 39
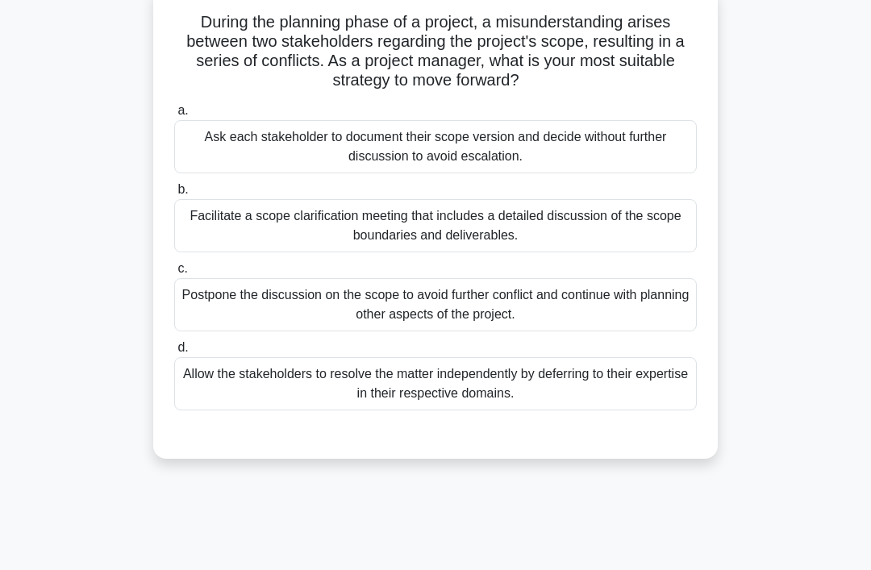
scroll to position [159, 0]
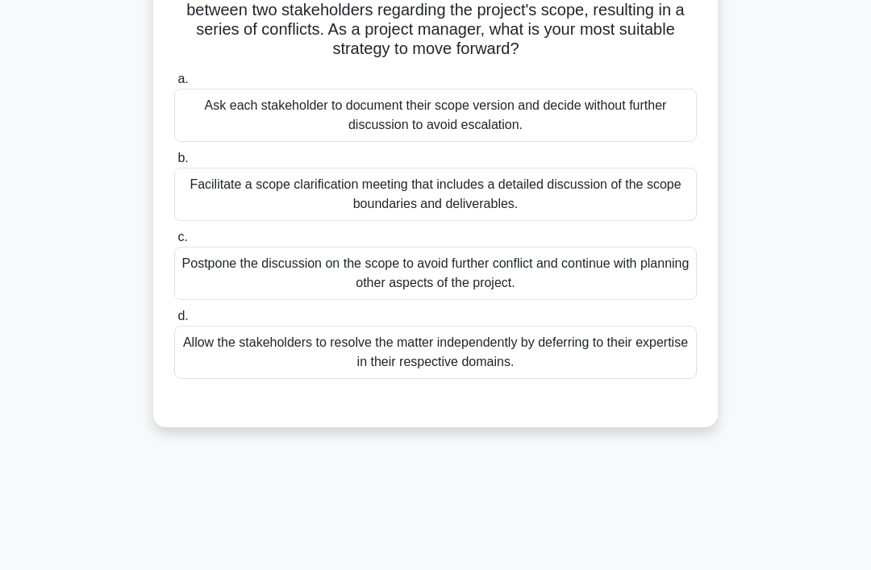
click at [185, 187] on div "Facilitate a scope clarification meeting that includes a detailed discussion of…" at bounding box center [435, 194] width 523 height 53
click at [174, 164] on input "b. Facilitate a scope clarification meeting that includes a detailed discussion…" at bounding box center [174, 158] width 0 height 10
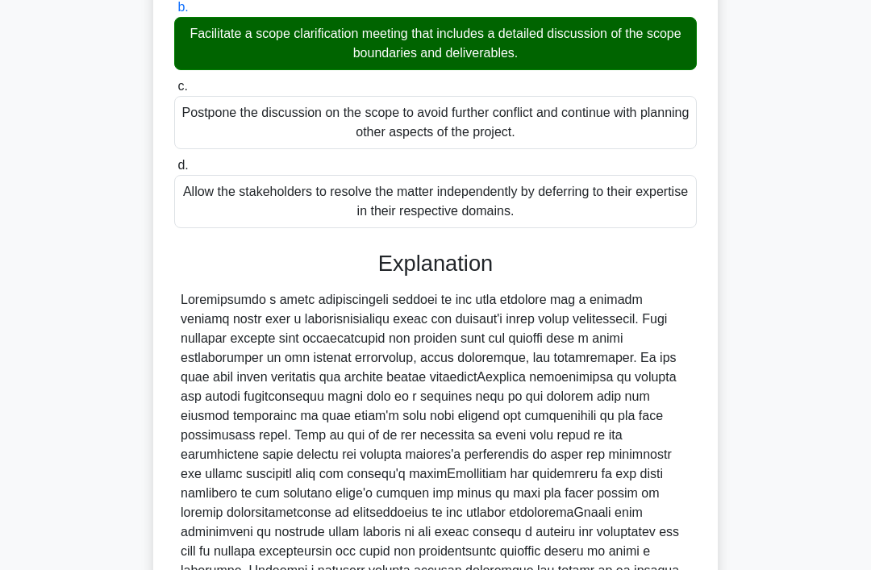
scroll to position [468, 0]
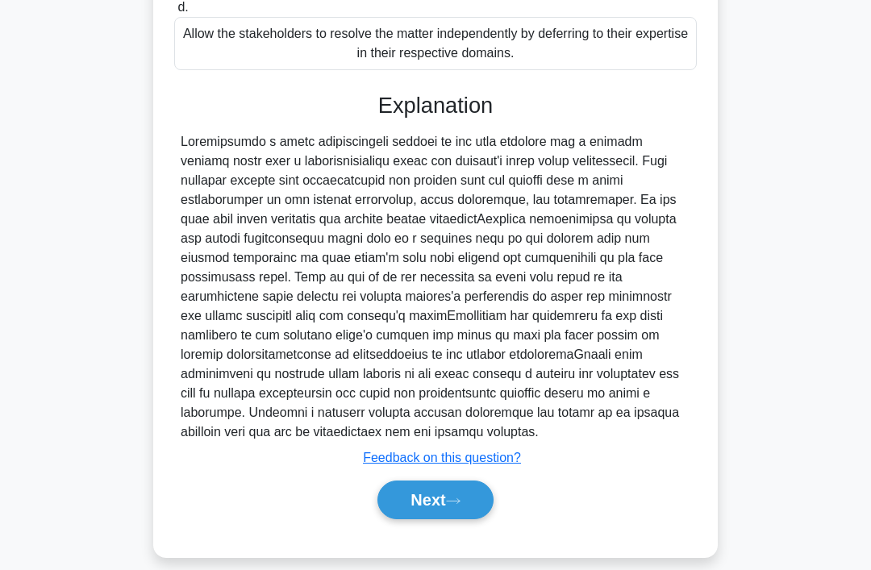
click at [407, 519] on button "Next" at bounding box center [434, 500] width 115 height 39
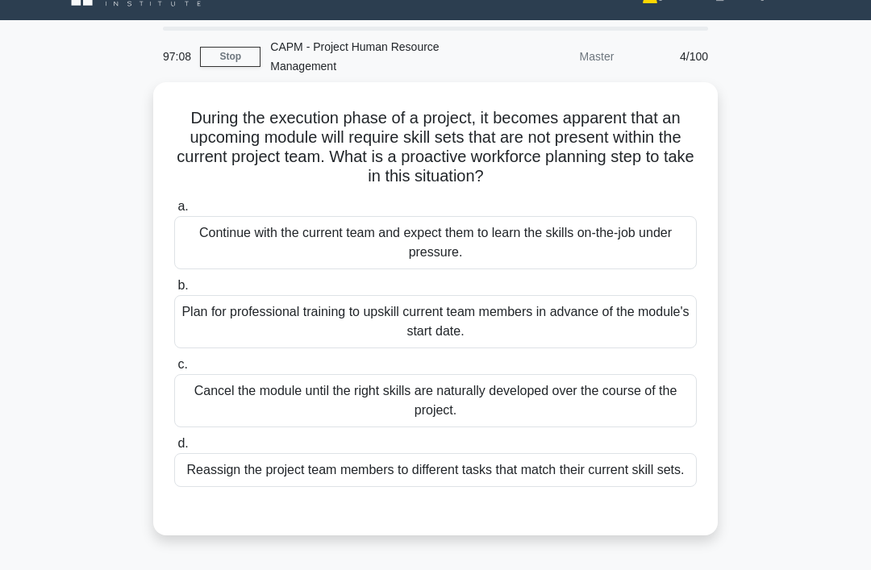
scroll to position [38, 0]
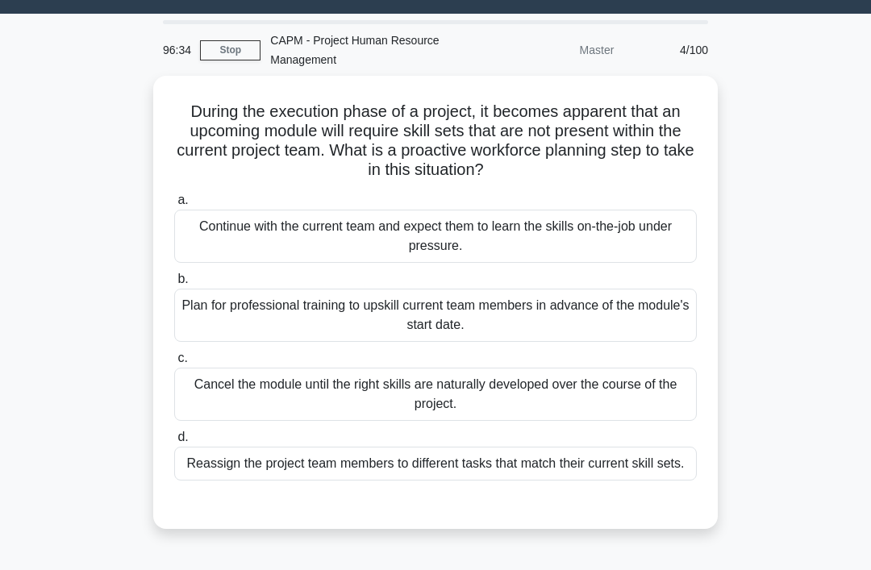
click at [645, 326] on div "Plan for professional training to upskill current team members in advance of th…" at bounding box center [435, 315] width 523 height 53
click at [174, 285] on input "b. Plan for professional training to upskill current team members in advance of…" at bounding box center [174, 279] width 0 height 10
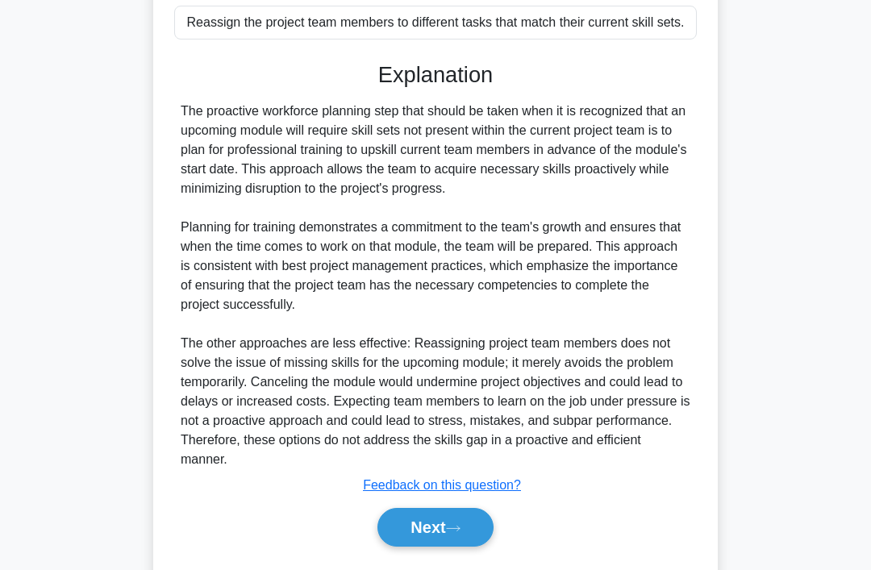
scroll to position [506, 0]
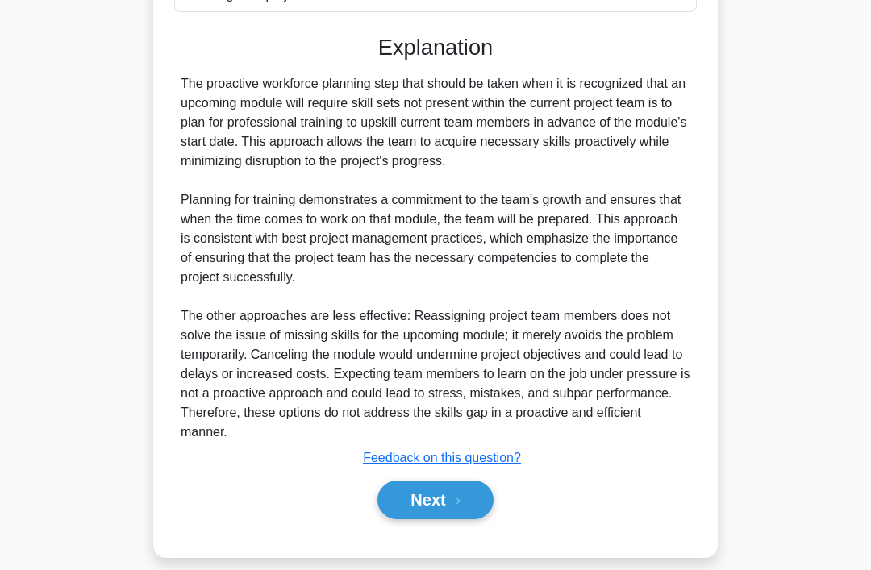
click at [456, 519] on button "Next" at bounding box center [434, 500] width 115 height 39
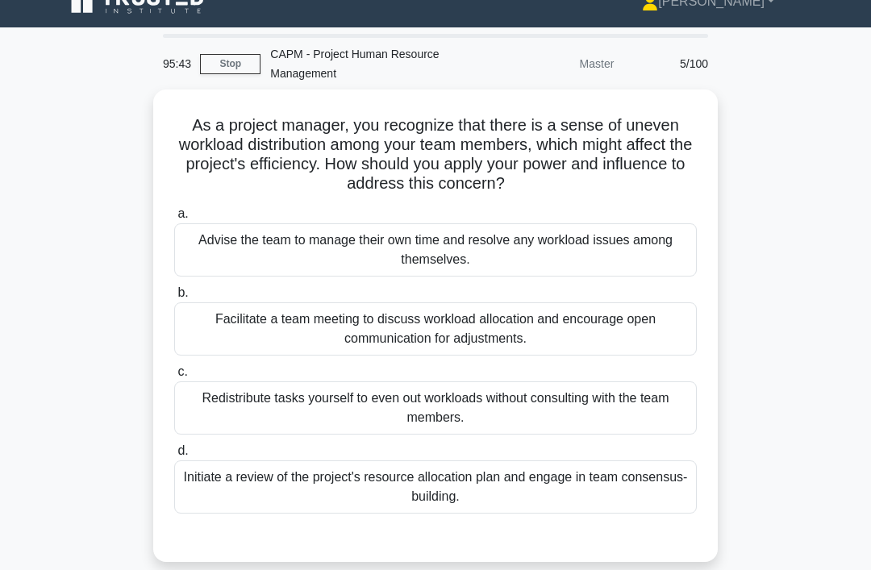
scroll to position [23, 0]
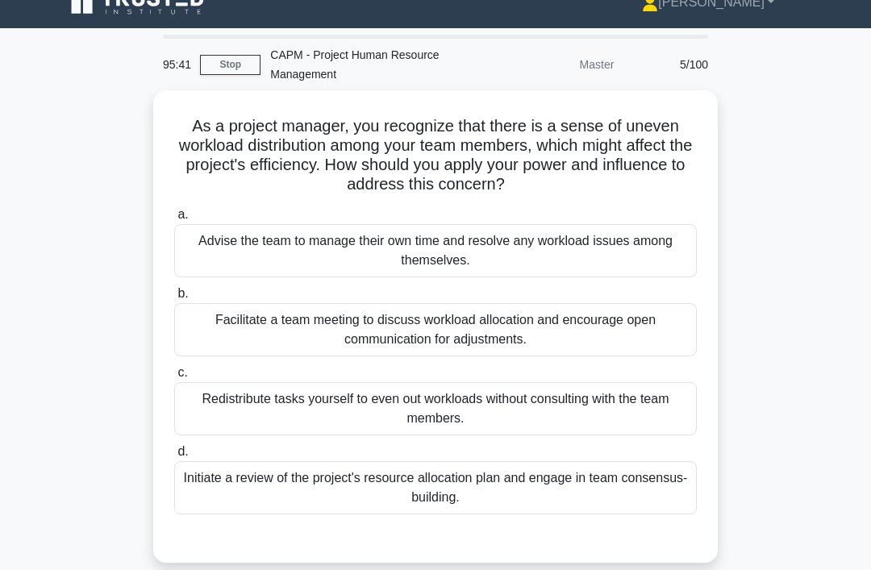
click at [594, 494] on div "Initiate a review of the project's resource allocation plan and engage in team …" at bounding box center [435, 487] width 523 height 53
click at [174, 457] on input "d. Initiate a review of the project's resource allocation plan and engage in te…" at bounding box center [174, 452] width 0 height 10
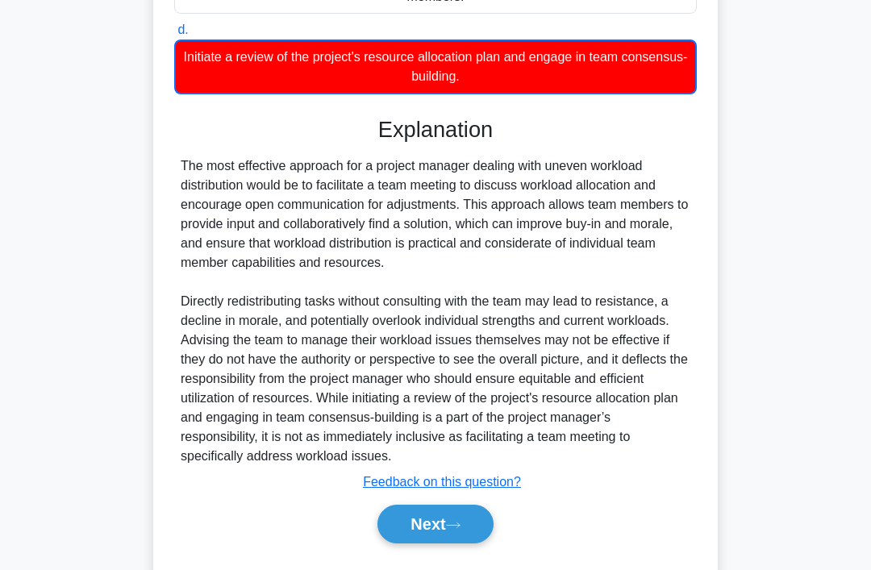
scroll to position [469, 0]
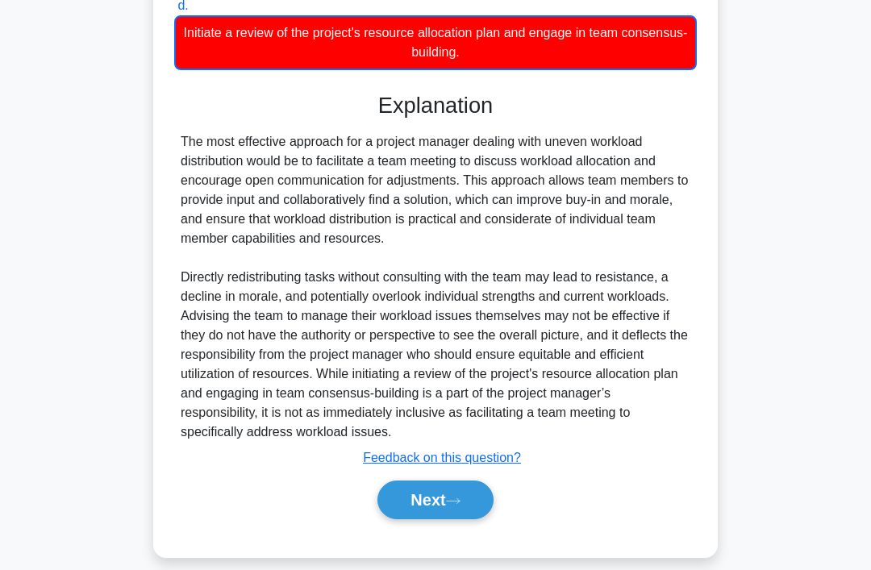
click at [472, 519] on button "Next" at bounding box center [434, 500] width 115 height 39
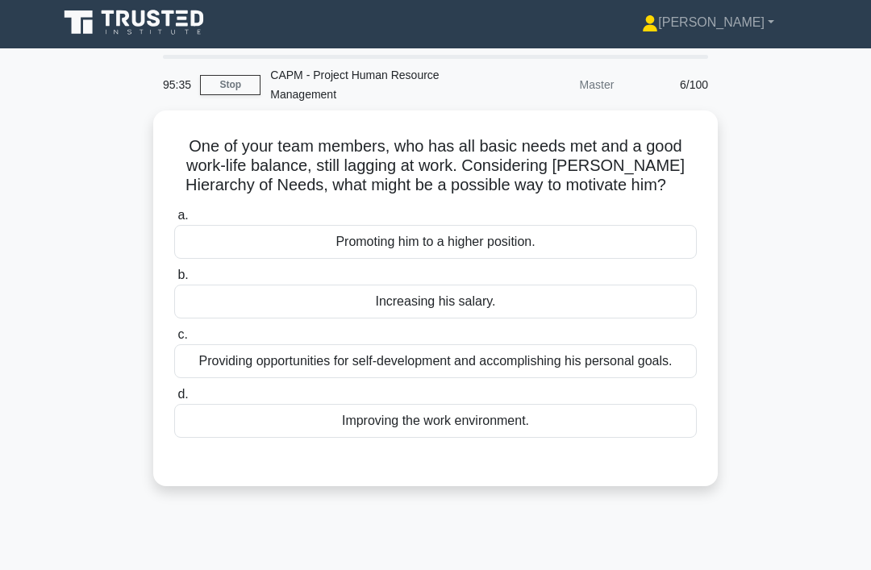
scroll to position [0, 0]
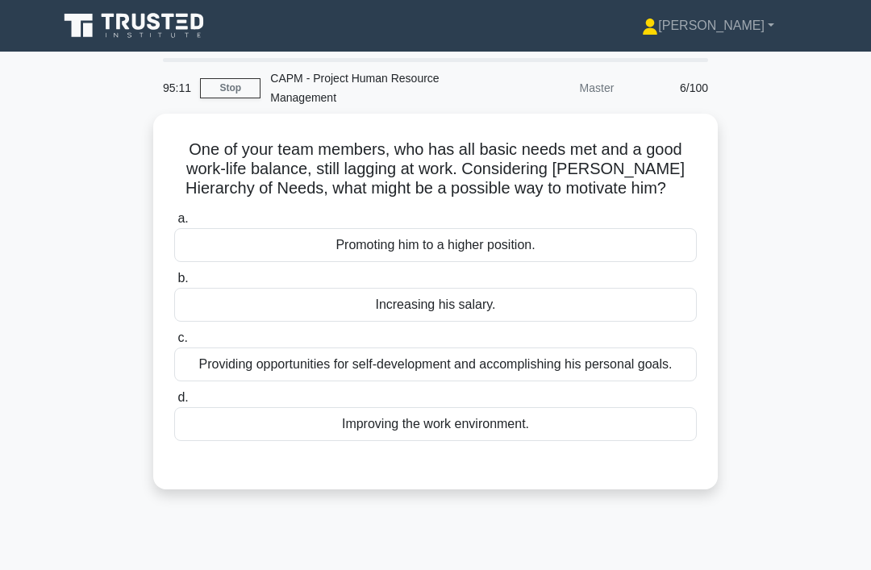
click at [490, 381] on div "Providing opportunities for self-development and accomplishing his personal goa…" at bounding box center [435, 365] width 523 height 34
click at [174, 344] on input "c. Providing opportunities for self-development and accomplishing his personal …" at bounding box center [174, 338] width 0 height 10
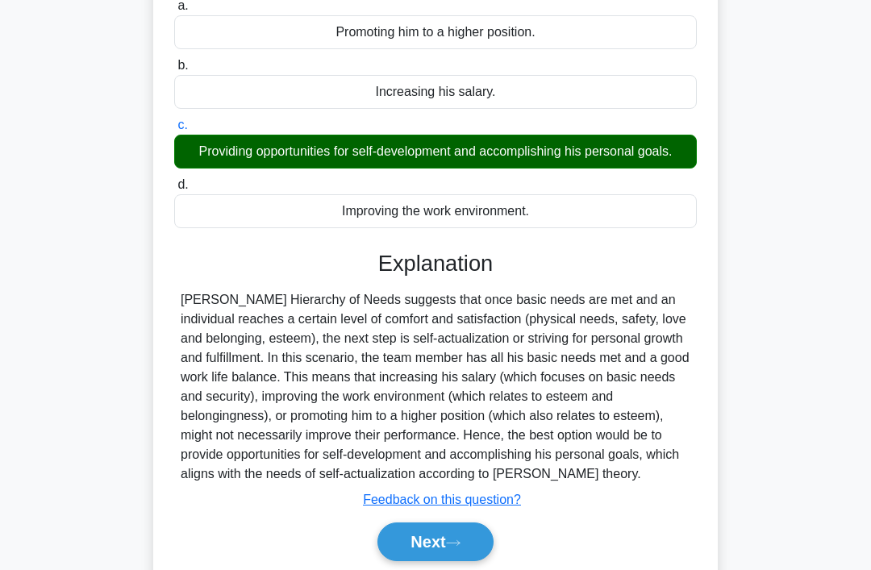
scroll to position [294, 0]
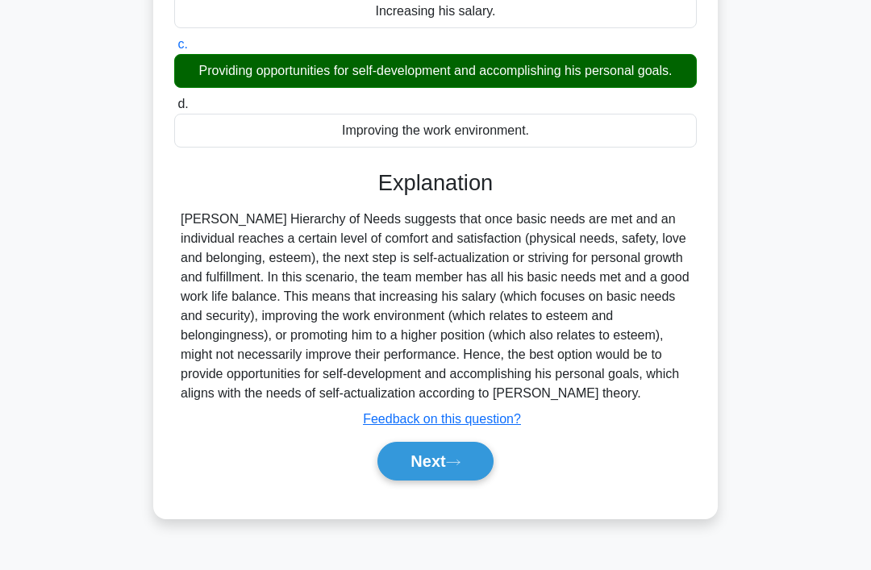
click at [460, 467] on icon at bounding box center [453, 462] width 15 height 9
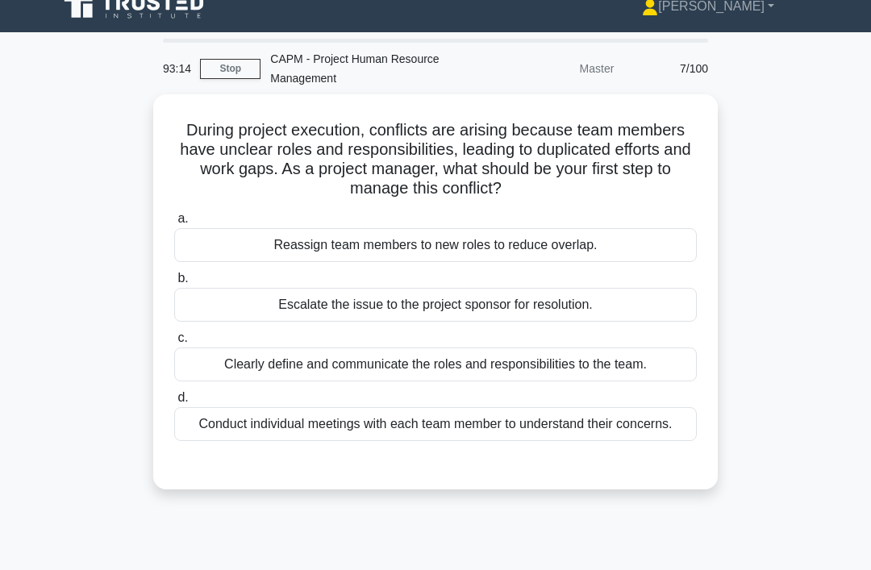
scroll to position [18, 0]
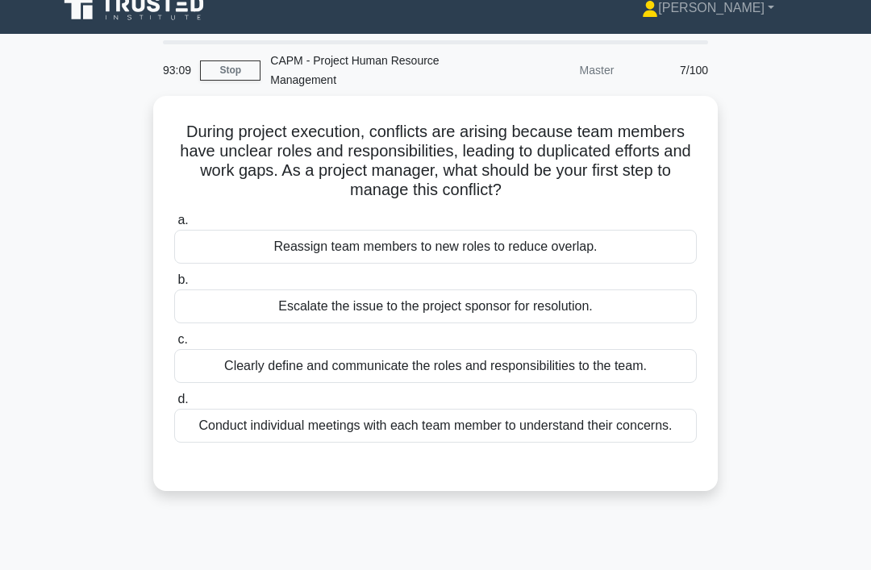
click at [190, 370] on div "Clearly define and communicate the roles and responsibilities to the team." at bounding box center [435, 366] width 523 height 34
click at [174, 345] on input "c. Clearly define and communicate the roles and responsibilities to the team." at bounding box center [174, 340] width 0 height 10
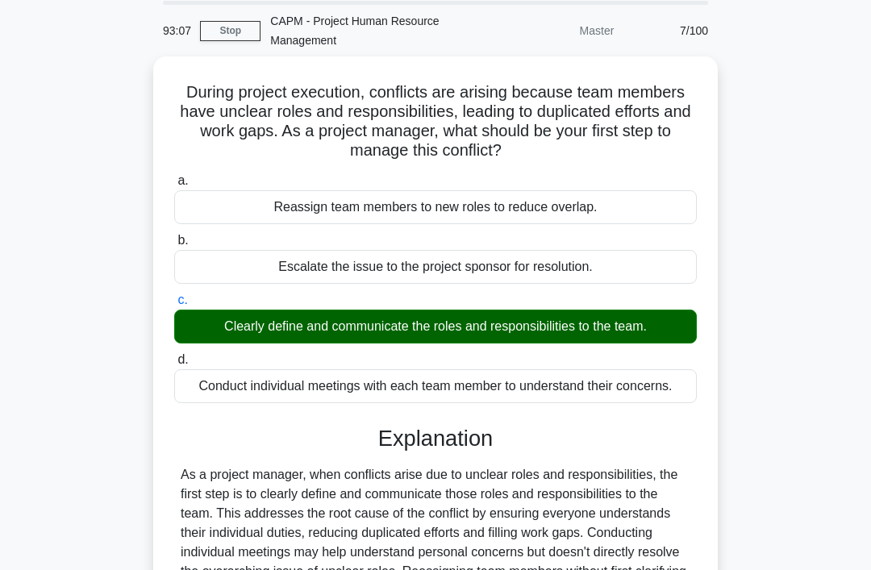
scroll to position [248, 0]
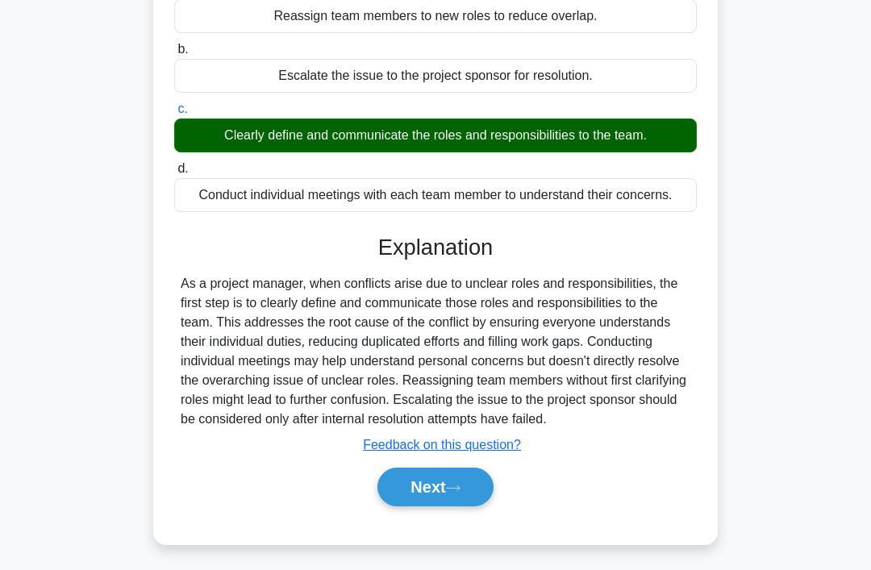
click at [408, 506] on button "Next" at bounding box center [434, 487] width 115 height 39
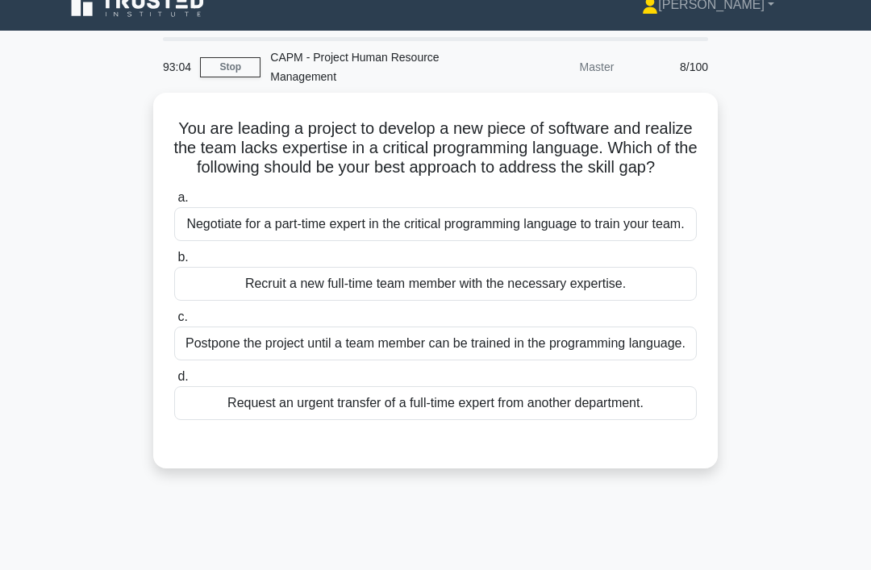
scroll to position [23, 0]
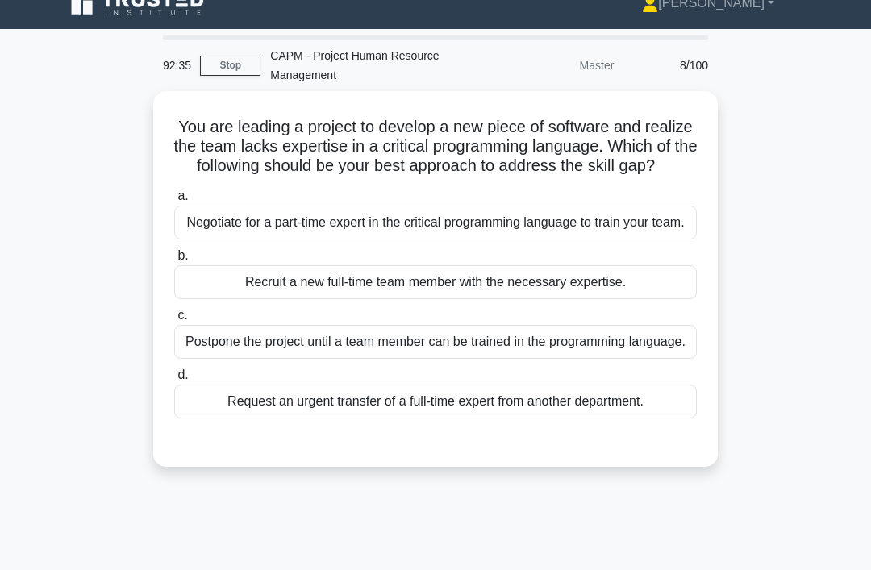
click at [273, 239] on div "Negotiate for a part-time expert in the critical programming language to train …" at bounding box center [435, 223] width 523 height 34
click at [174, 202] on input "a. Negotiate for a part-time expert in the critical programming language to tra…" at bounding box center [174, 196] width 0 height 10
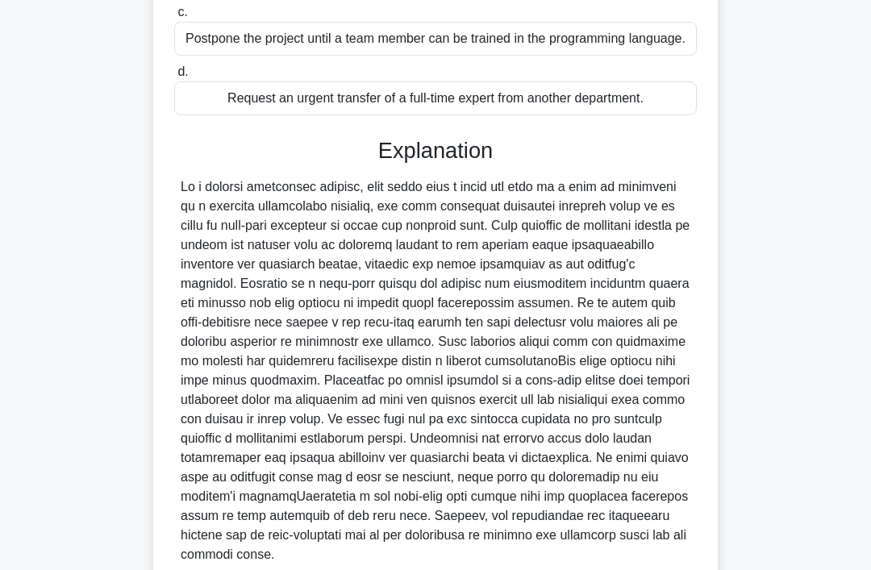
scroll to position [526, 0]
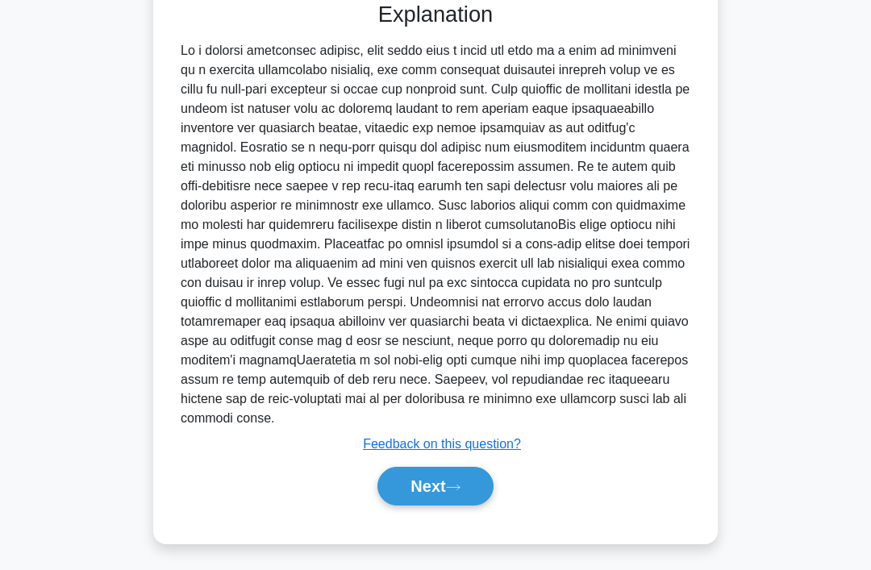
click at [398, 506] on button "Next" at bounding box center [434, 486] width 115 height 39
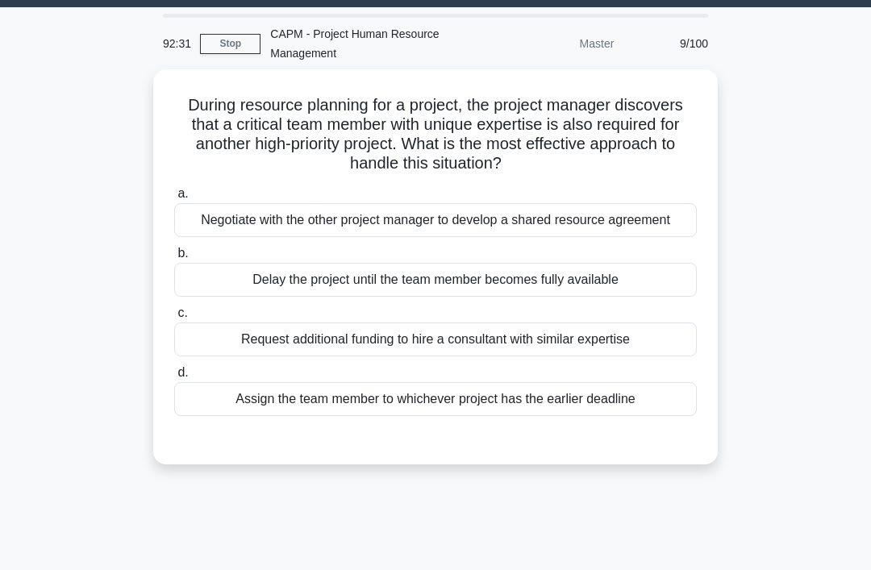
scroll to position [0, 0]
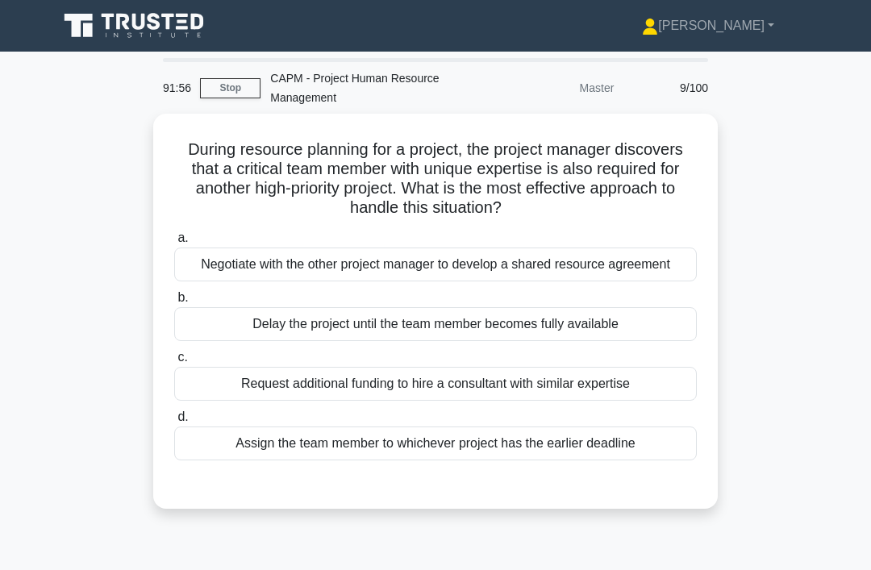
click at [633, 264] on div "Negotiate with the other project manager to develop a shared resource agreement" at bounding box center [435, 265] width 523 height 34
click at [174, 244] on input "a. Negotiate with the other project manager to develop a shared resource agreem…" at bounding box center [174, 238] width 0 height 10
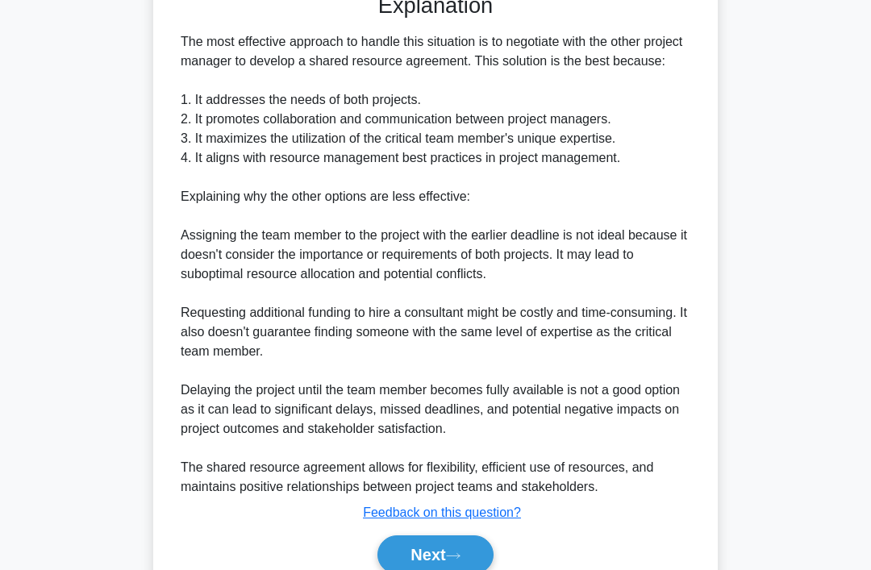
scroll to position [564, 0]
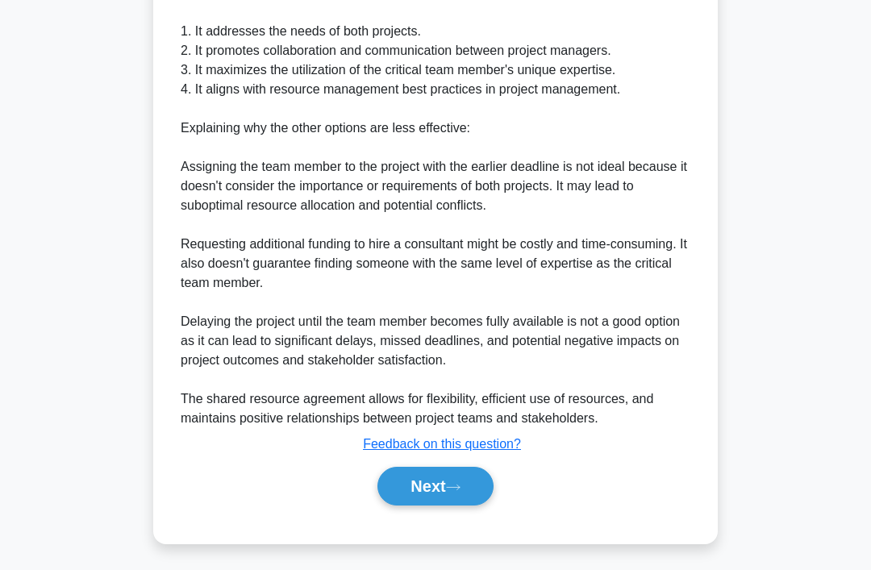
click at [452, 506] on button "Next" at bounding box center [434, 486] width 115 height 39
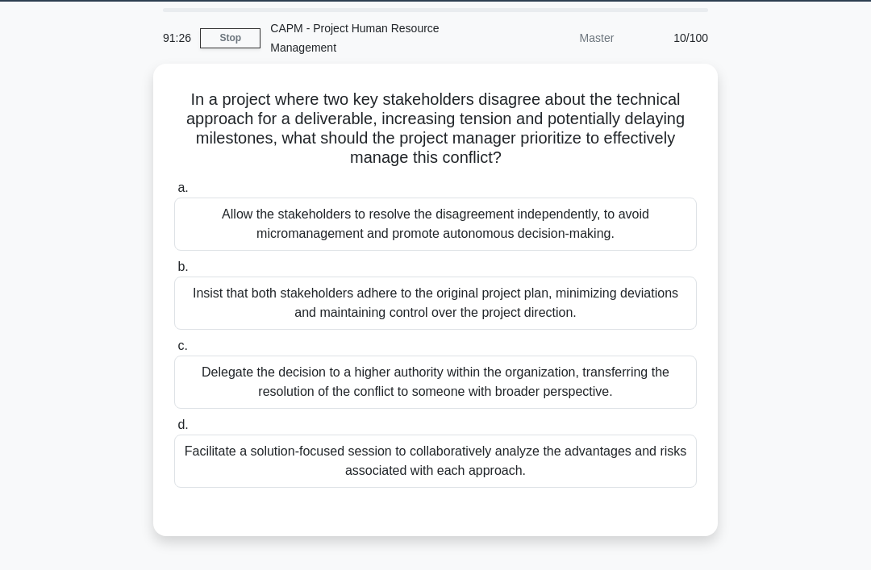
scroll to position [51, 0]
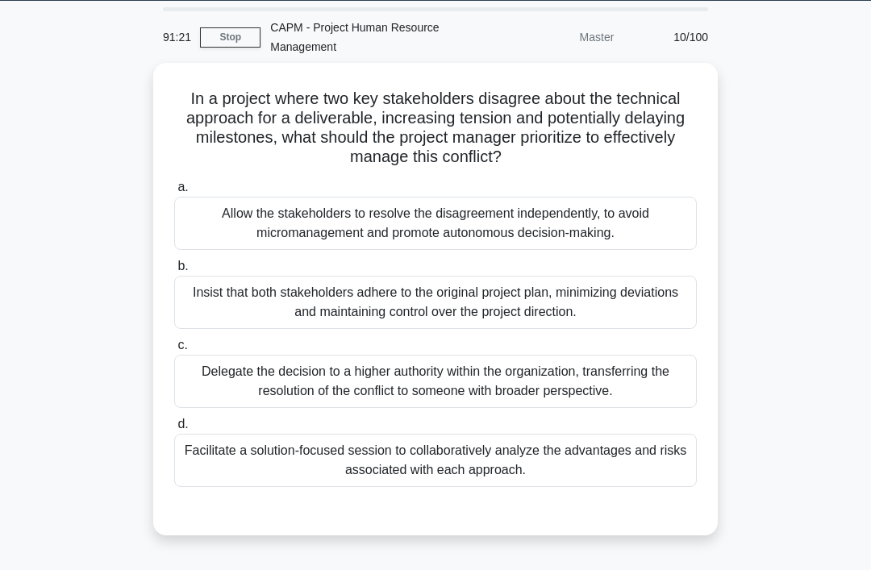
click at [508, 487] on div "Facilitate a solution-focused session to collaboratively analyze the advantages…" at bounding box center [435, 460] width 523 height 53
click at [174, 430] on input "d. Facilitate a solution-focused session to collaboratively analyze the advanta…" at bounding box center [174, 424] width 0 height 10
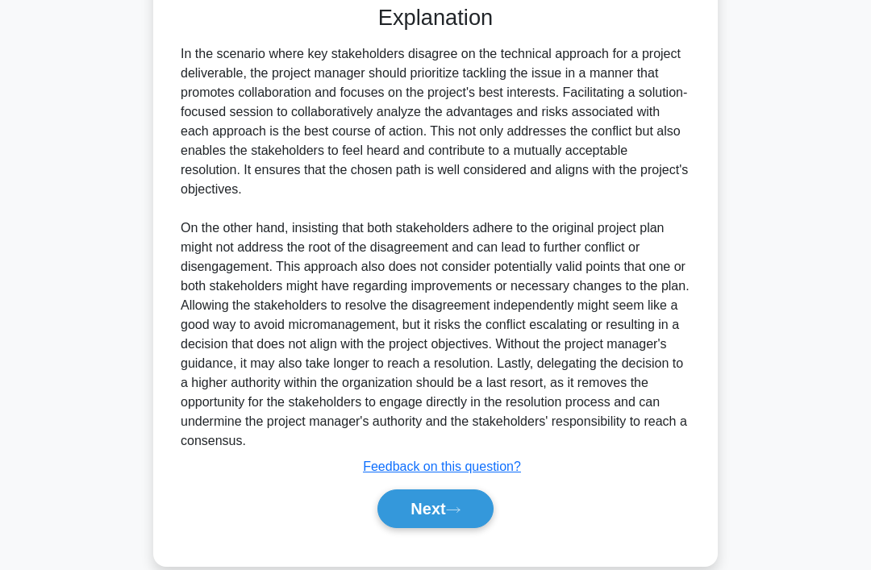
scroll to position [584, 0]
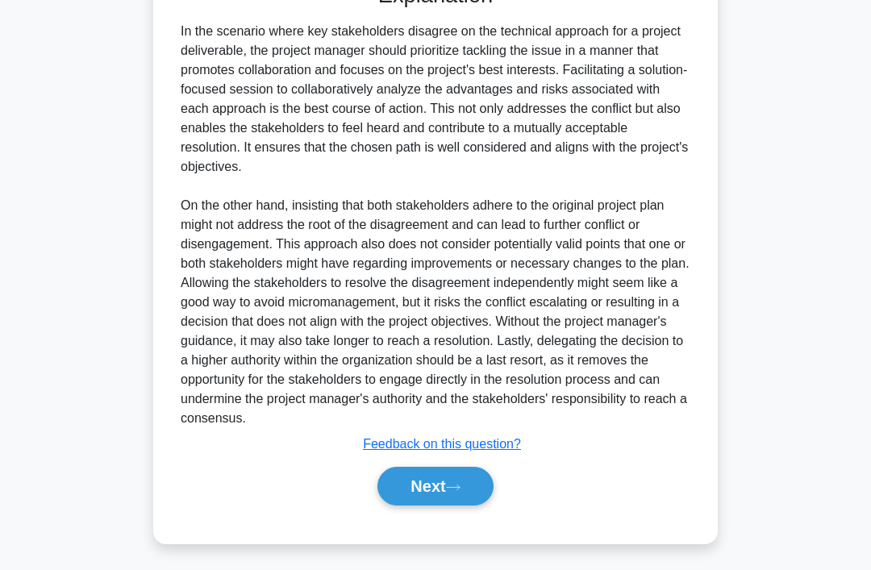
click at [471, 506] on button "Next" at bounding box center [434, 486] width 115 height 39
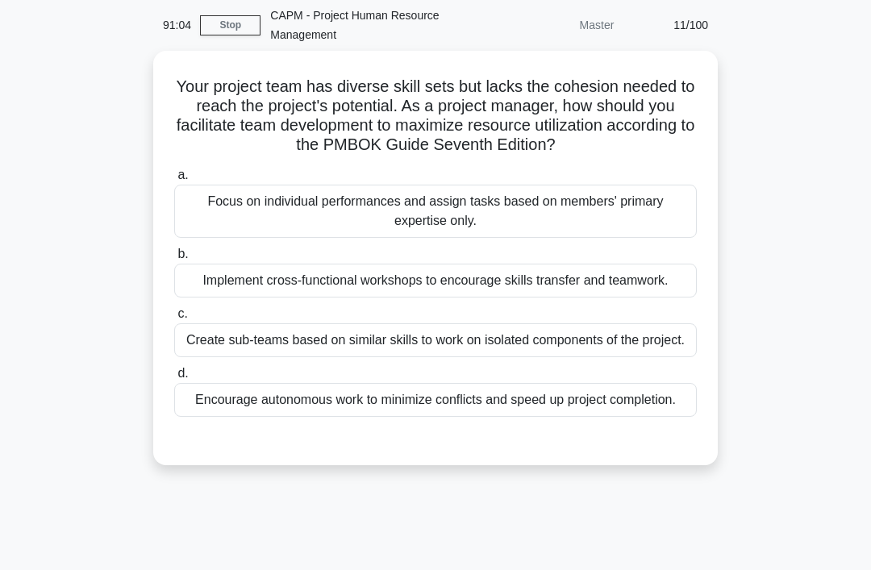
scroll to position [63, 0]
click at [640, 298] on div "Implement cross-functional workshops to encourage skills transfer and teamwork." at bounding box center [435, 281] width 523 height 34
click at [174, 260] on input "b. Implement cross-functional workshops to encourage skills transfer and teamwo…" at bounding box center [174, 254] width 0 height 10
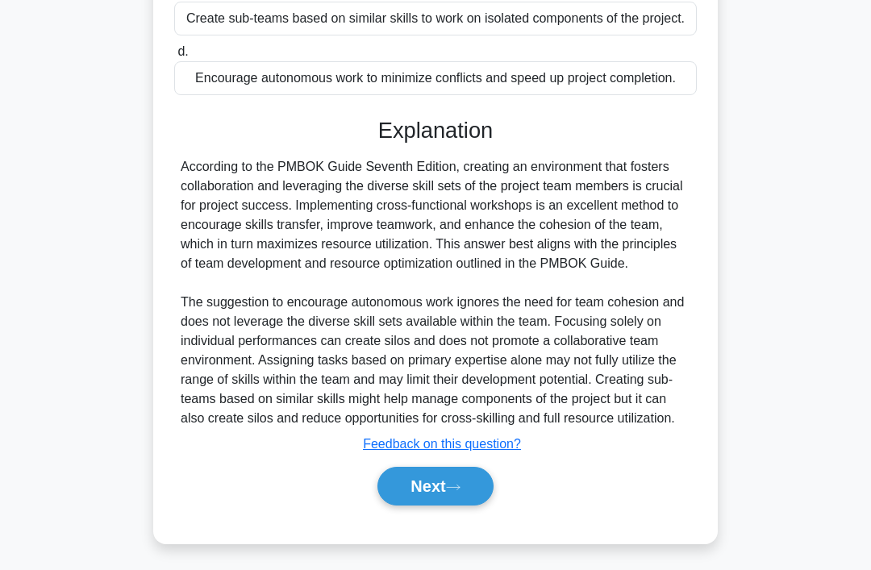
scroll to position [468, 0]
click at [454, 506] on button "Next" at bounding box center [434, 486] width 115 height 39
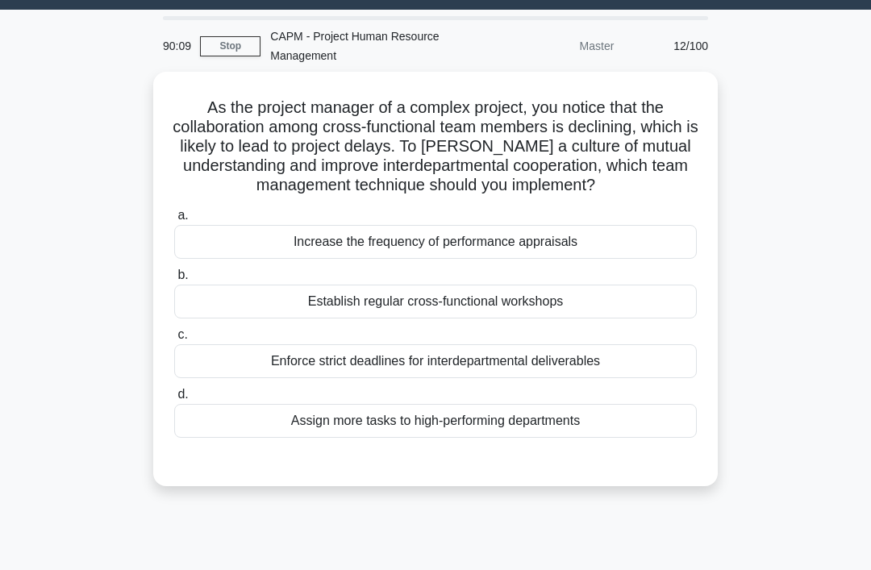
scroll to position [0, 0]
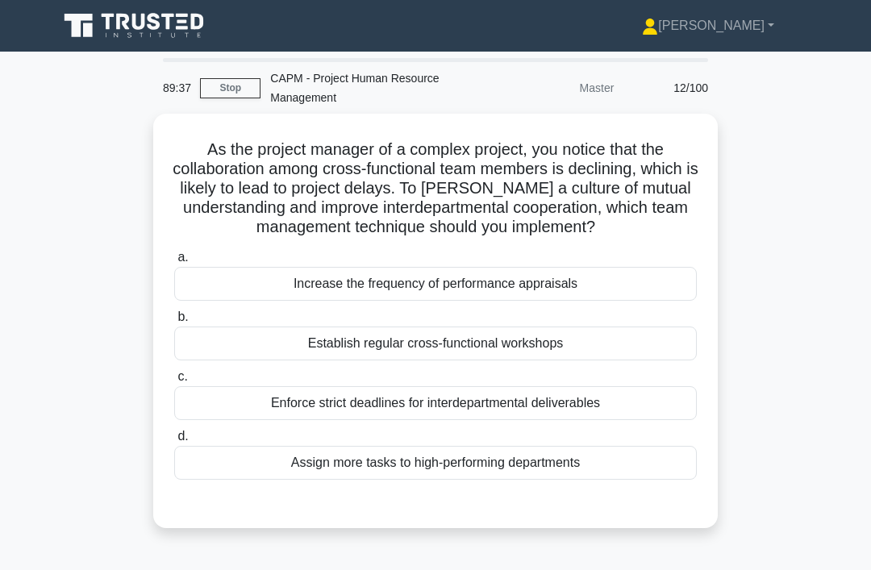
click at [580, 360] on div "Establish regular cross-functional workshops" at bounding box center [435, 344] width 523 height 34
click at [174, 323] on input "b. Establish regular cross-functional workshops" at bounding box center [174, 317] width 0 height 10
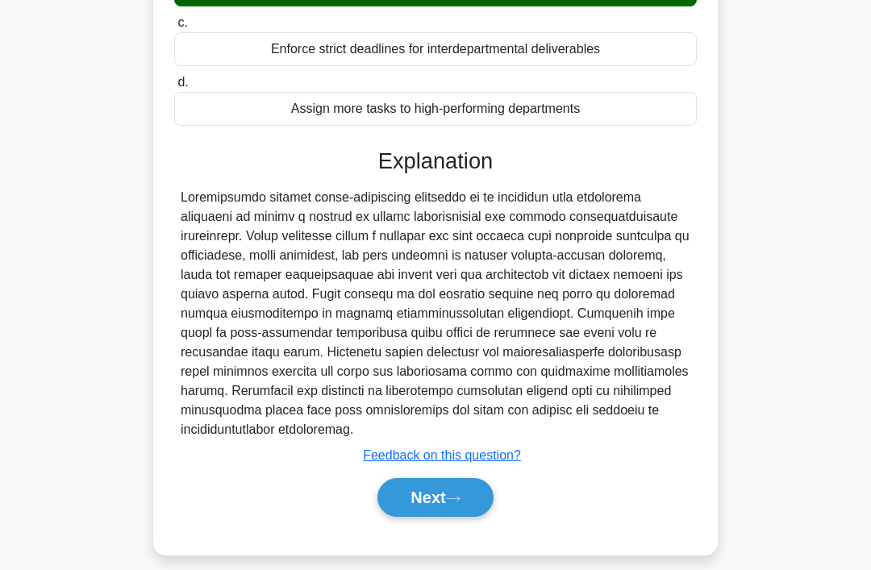
scroll to position [371, 0]
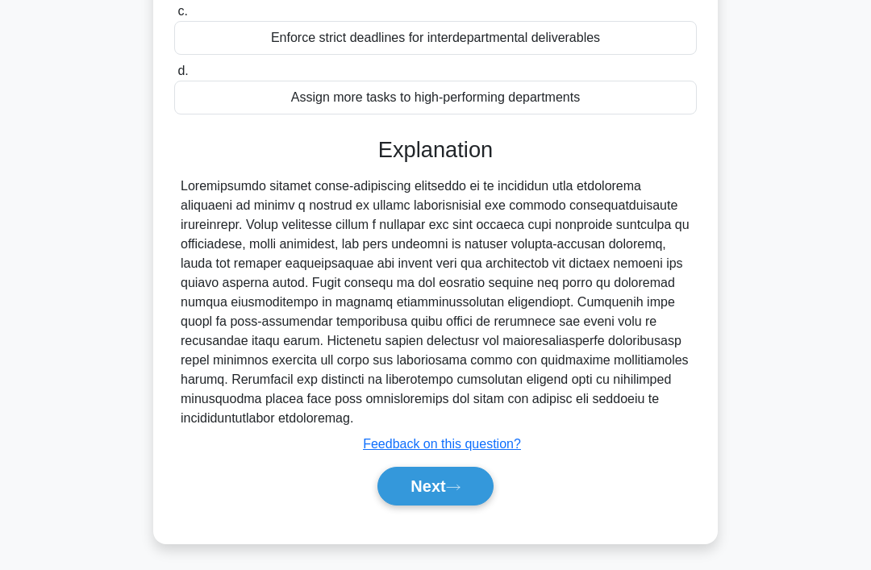
click at [449, 506] on button "Next" at bounding box center [434, 486] width 115 height 39
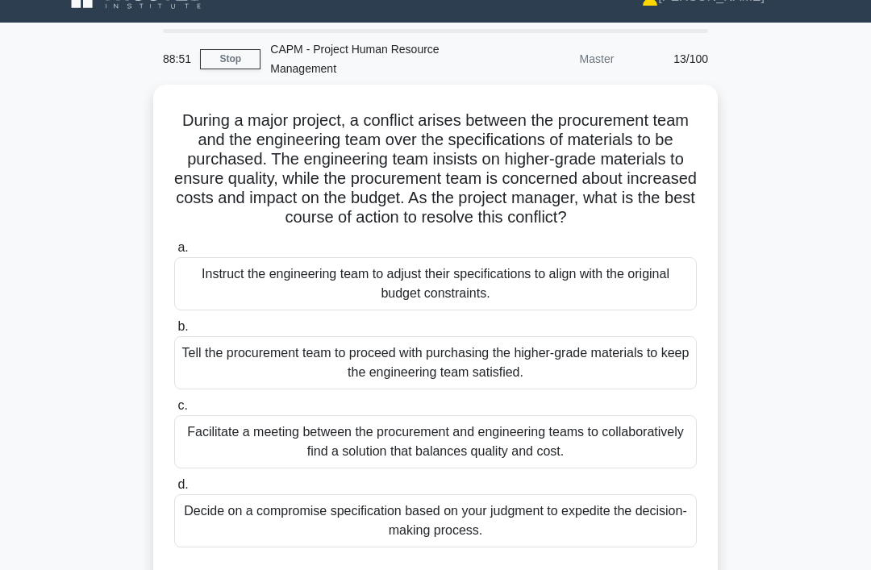
scroll to position [19, 0]
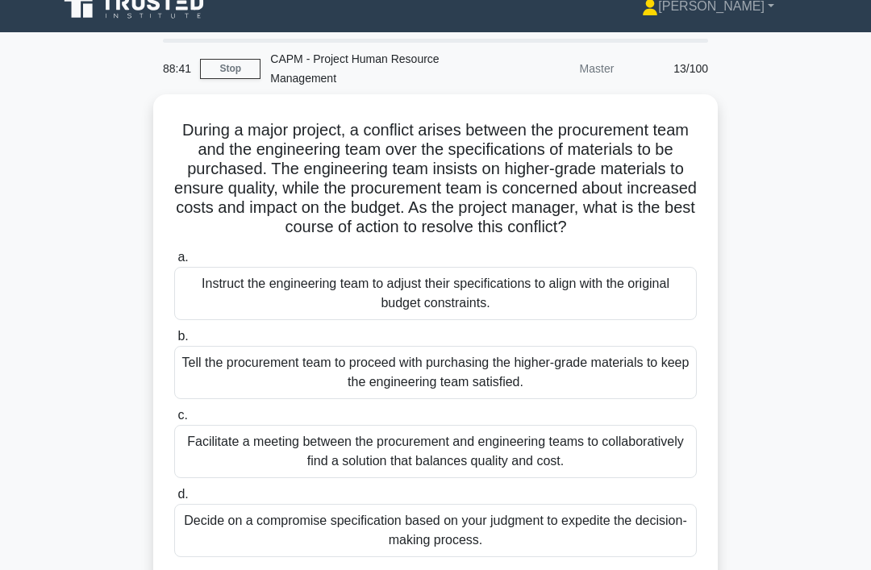
click at [418, 455] on div "Facilitate a meeting between the procurement and engineering teams to collabora…" at bounding box center [435, 451] width 523 height 53
click at [174, 421] on input "c. Facilitate a meeting between the procurement and engineering teams to collab…" at bounding box center [174, 415] width 0 height 10
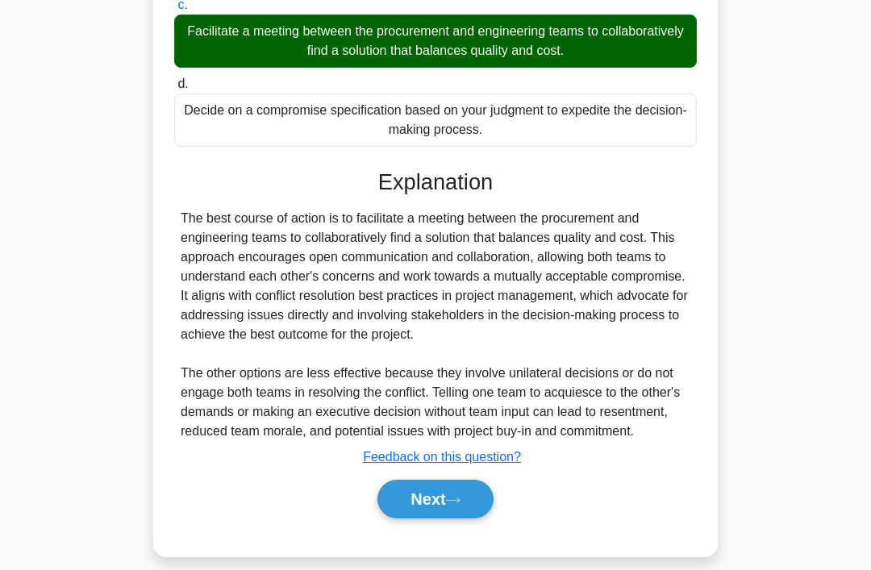
scroll to position [448, 0]
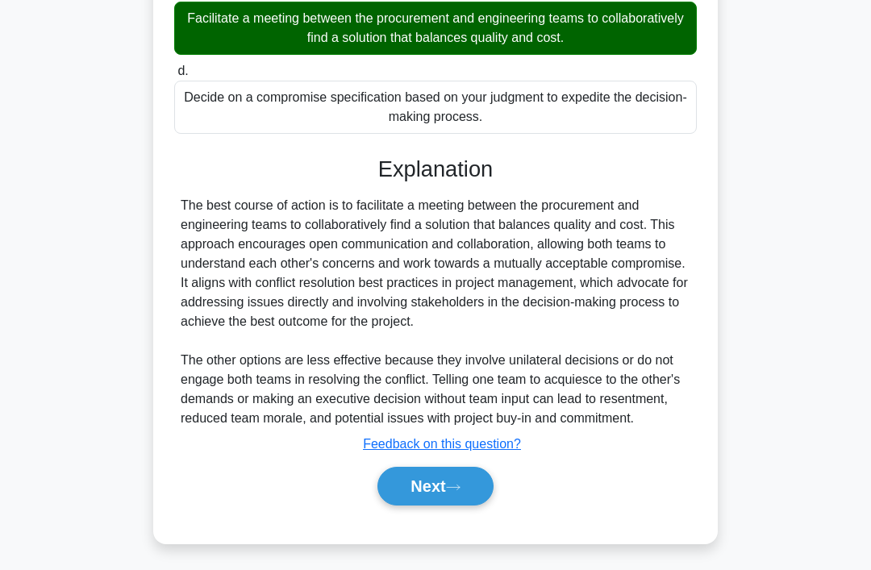
click at [426, 506] on button "Next" at bounding box center [434, 486] width 115 height 39
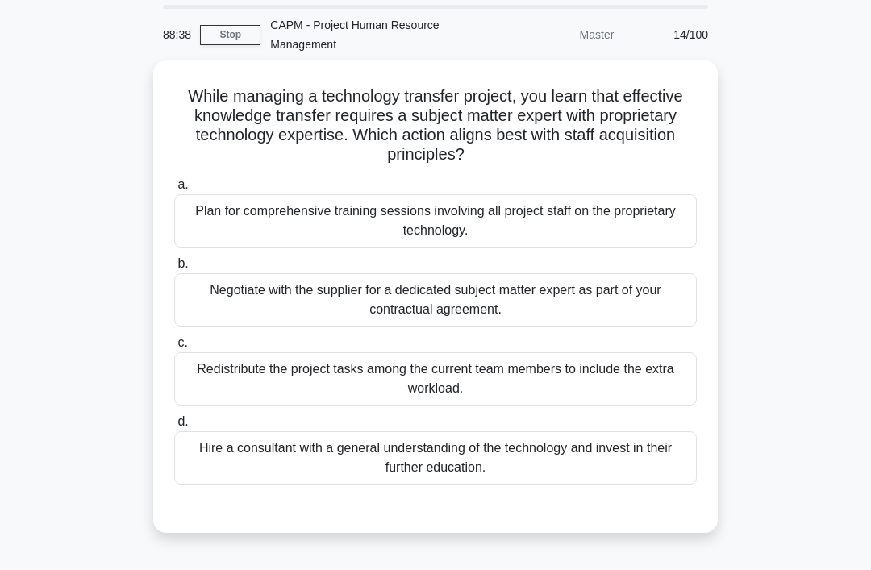
scroll to position [0, 0]
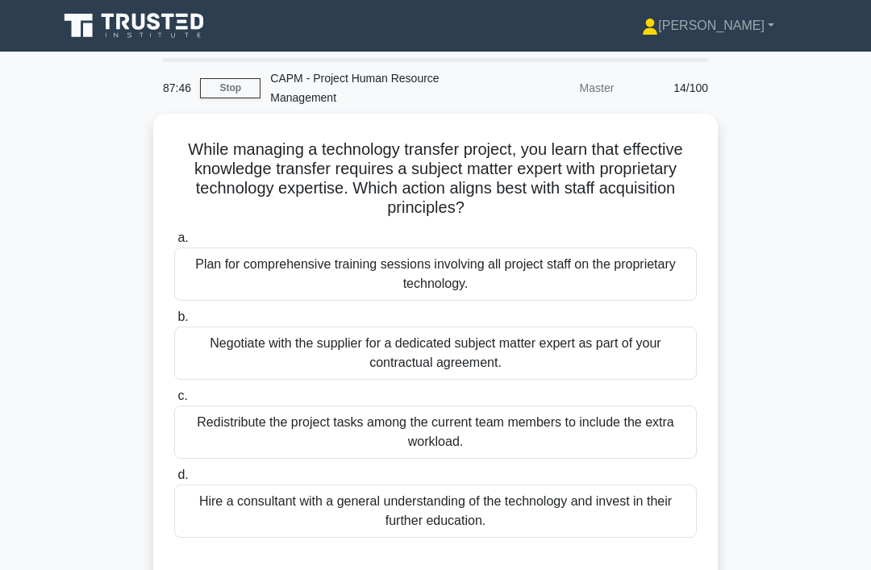
click at [680, 273] on div "Plan for comprehensive training sessions involving all project staff on the pro…" at bounding box center [435, 274] width 523 height 53
click at [174, 244] on input "a. Plan for comprehensive training sessions involving all project staff on the …" at bounding box center [174, 238] width 0 height 10
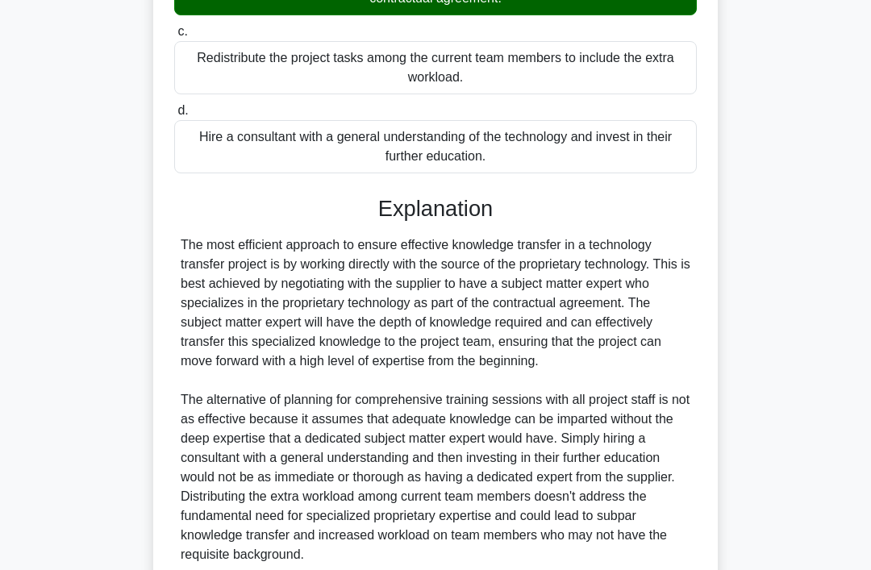
scroll to position [489, 0]
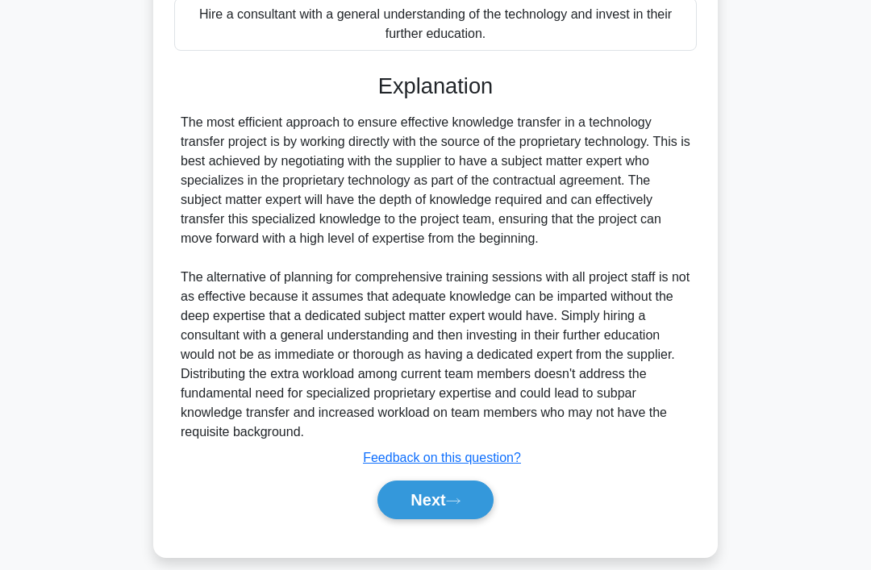
click at [468, 519] on button "Next" at bounding box center [434, 500] width 115 height 39
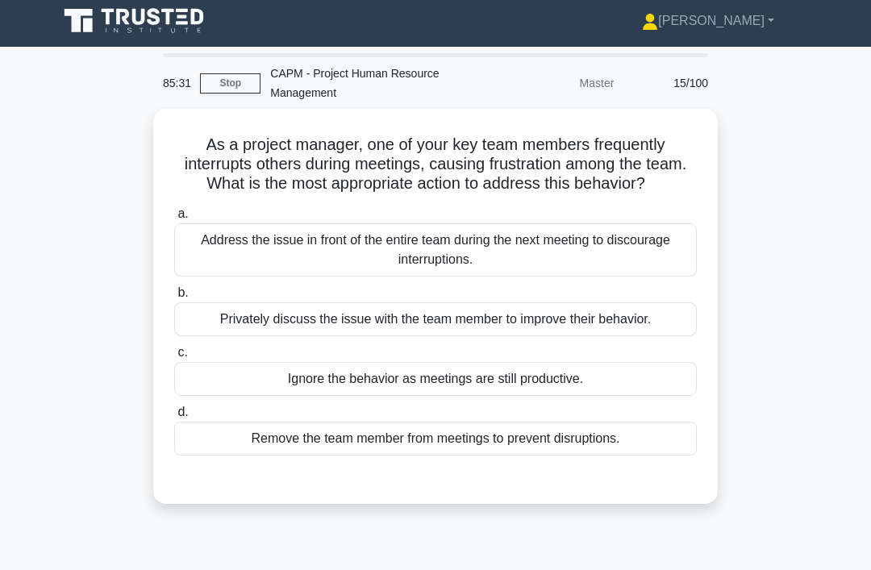
scroll to position [6, 0]
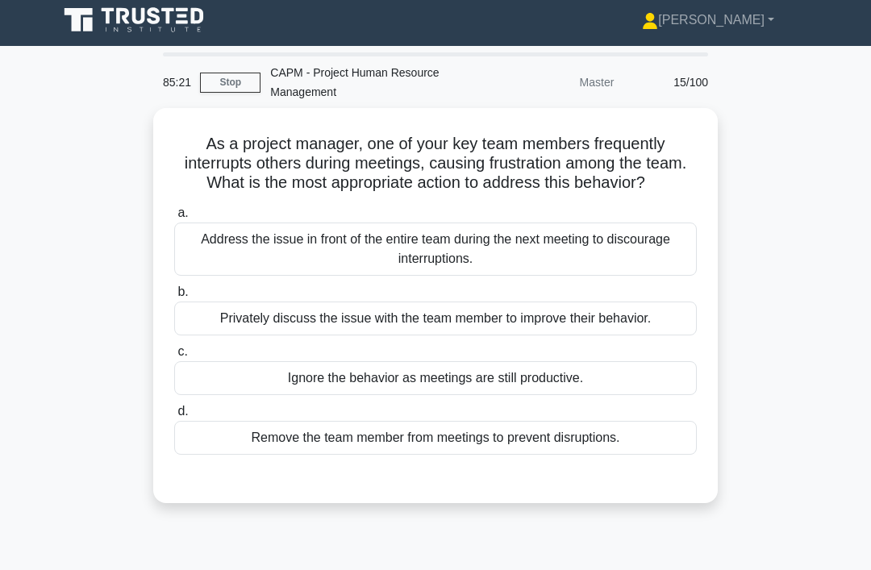
click at [602, 335] on div "Privately discuss the issue with the team member to improve their behavior." at bounding box center [435, 319] width 523 height 34
click at [174, 298] on input "b. Privately discuss the issue with the team member to improve their behavior." at bounding box center [174, 292] width 0 height 10
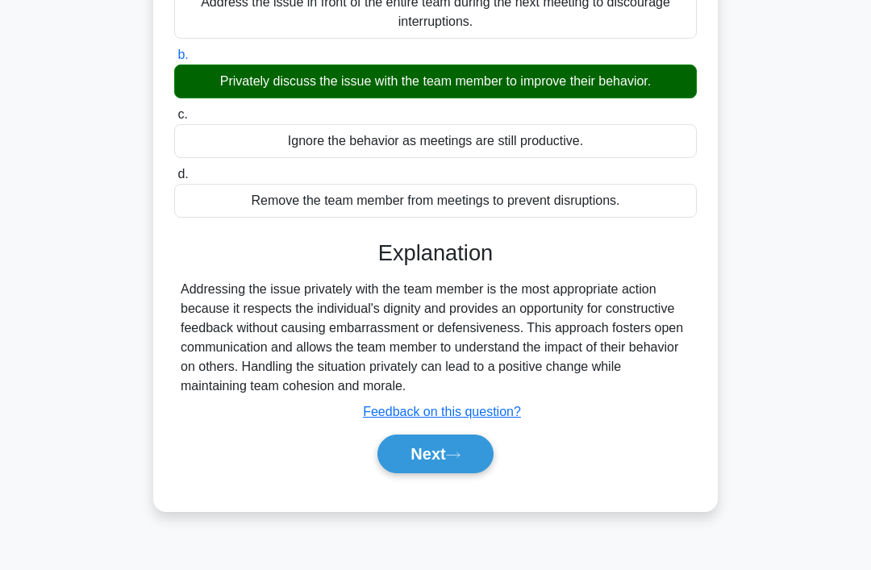
scroll to position [248, 0]
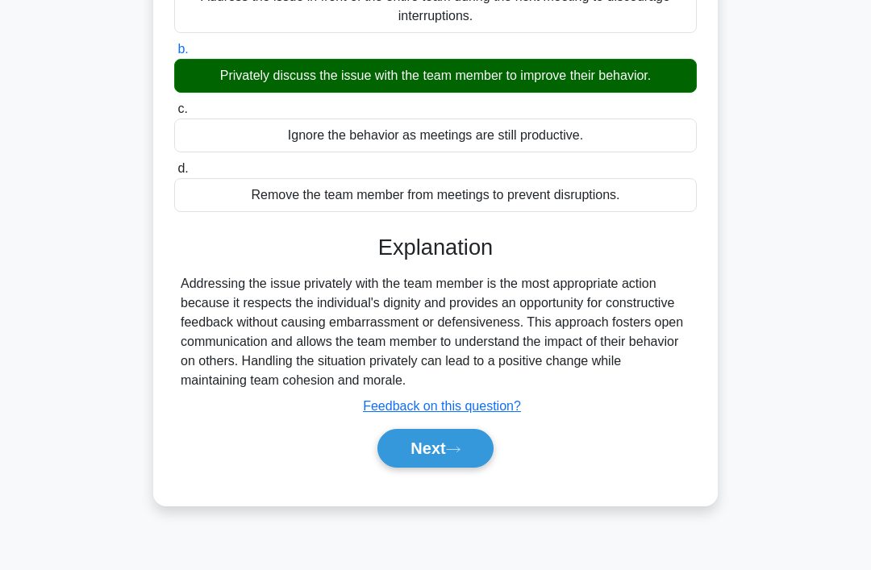
click at [452, 454] on icon at bounding box center [453, 449] width 15 height 9
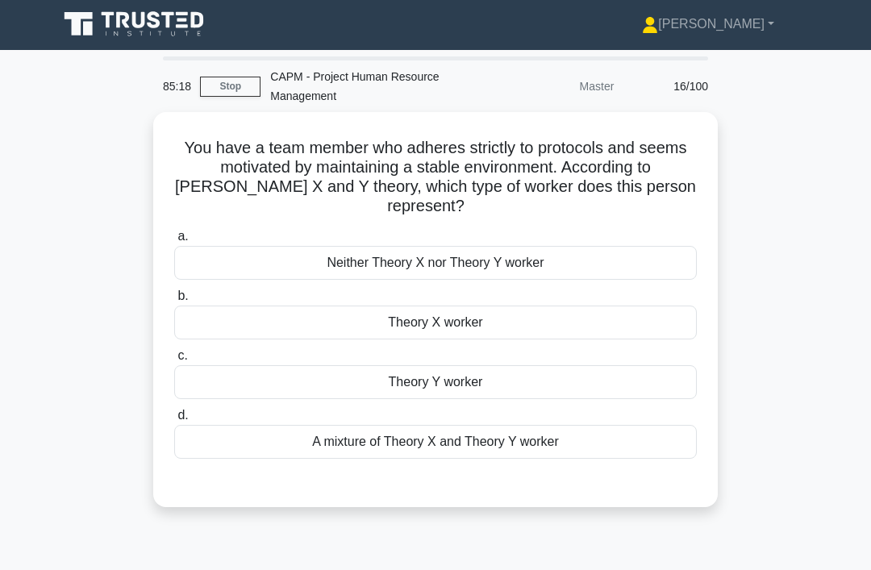
scroll to position [0, 0]
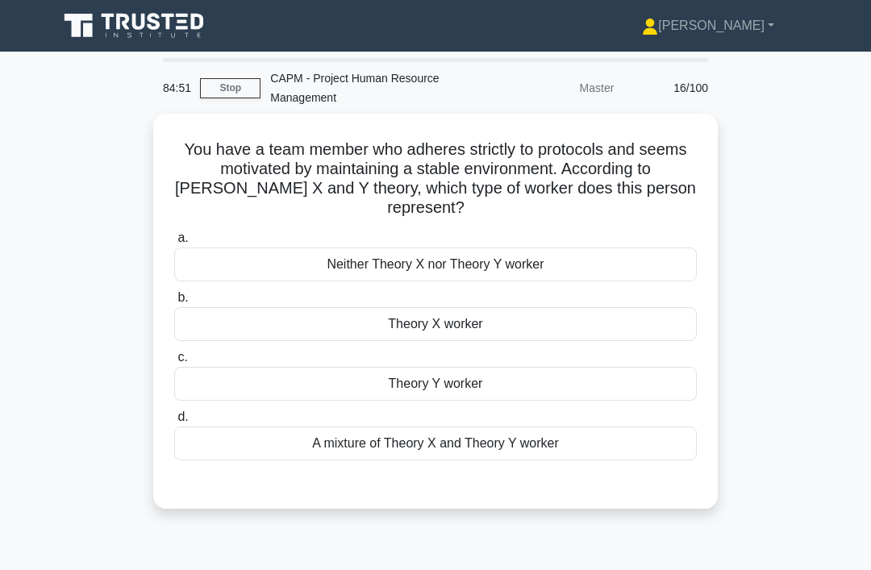
click at [334, 176] on h5 "You have a team member who adheres strictly to protocols and seems motivated by…" at bounding box center [436, 179] width 526 height 79
copy h5 "[PERSON_NAME] X and Y theory"
click at [519, 379] on div "Theory Y worker" at bounding box center [435, 384] width 523 height 34
click at [174, 363] on input "c. Theory Y worker" at bounding box center [174, 357] width 0 height 10
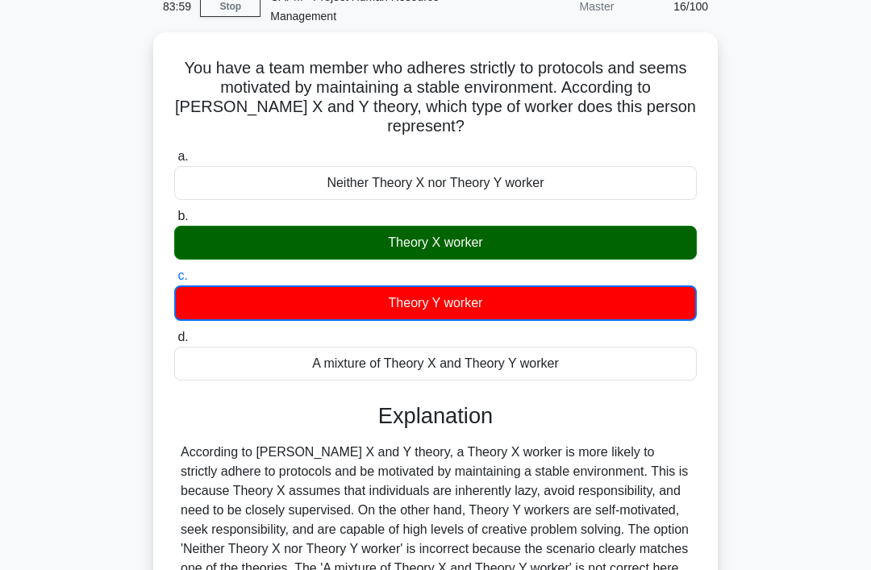
scroll to position [90, 0]
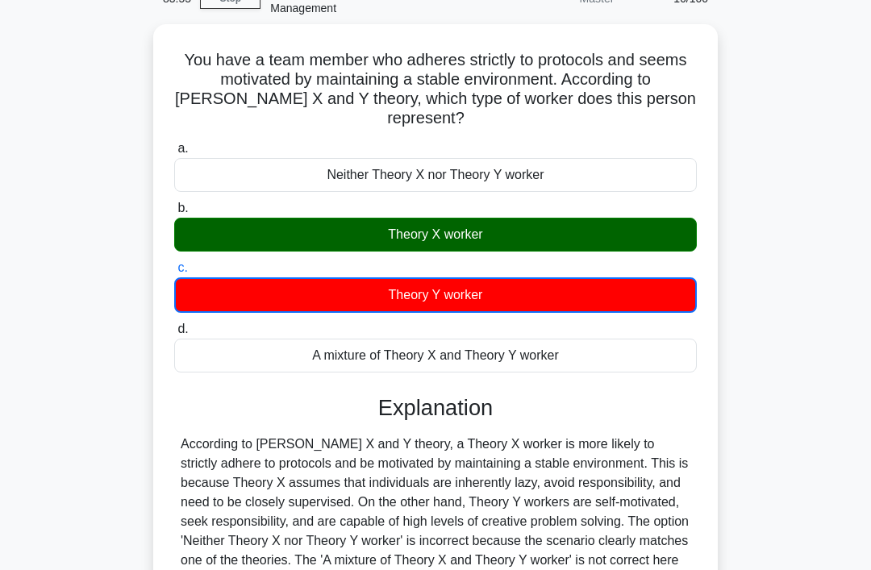
click at [591, 365] on div "A mixture of Theory X and Theory Y worker" at bounding box center [435, 356] width 523 height 34
click at [174, 335] on input "d. A mixture of Theory X and Theory Y worker" at bounding box center [174, 329] width 0 height 10
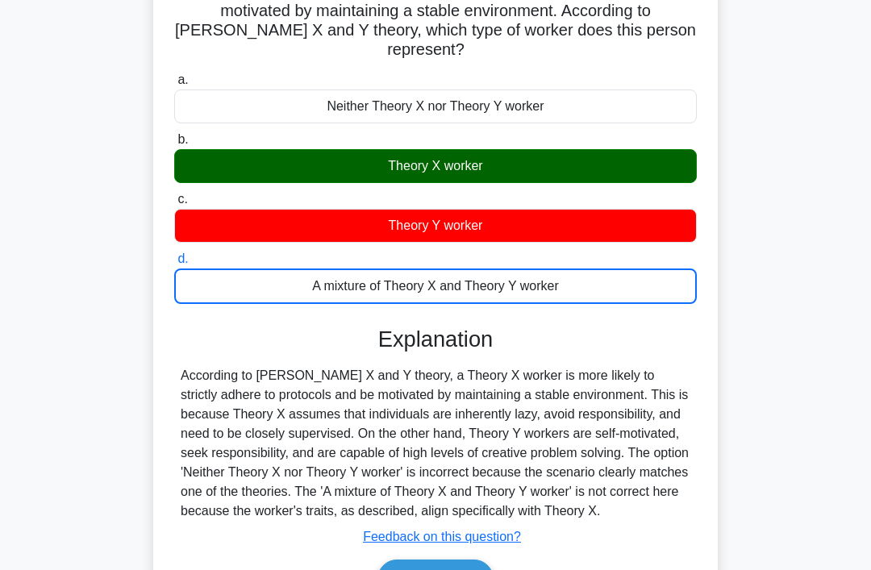
scroll to position [160, 0]
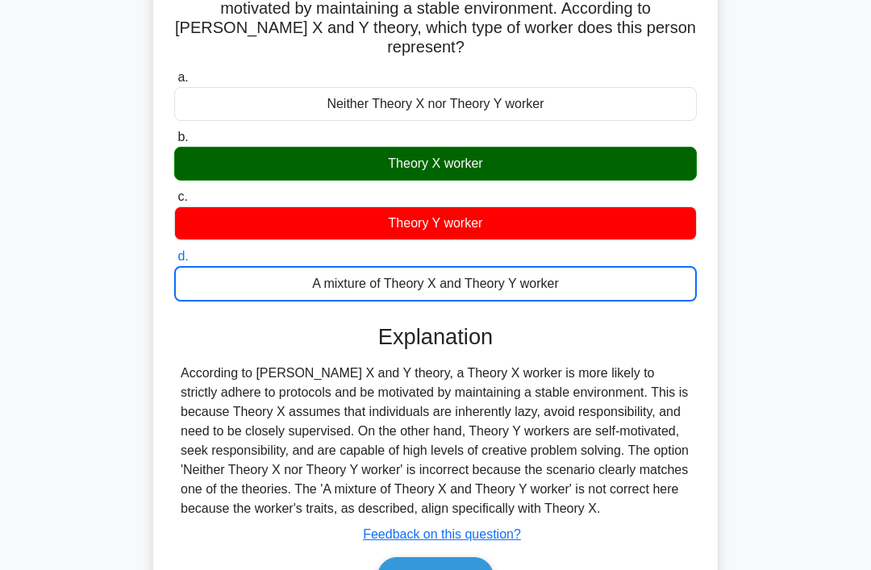
click at [449, 569] on button "Next" at bounding box center [434, 576] width 115 height 39
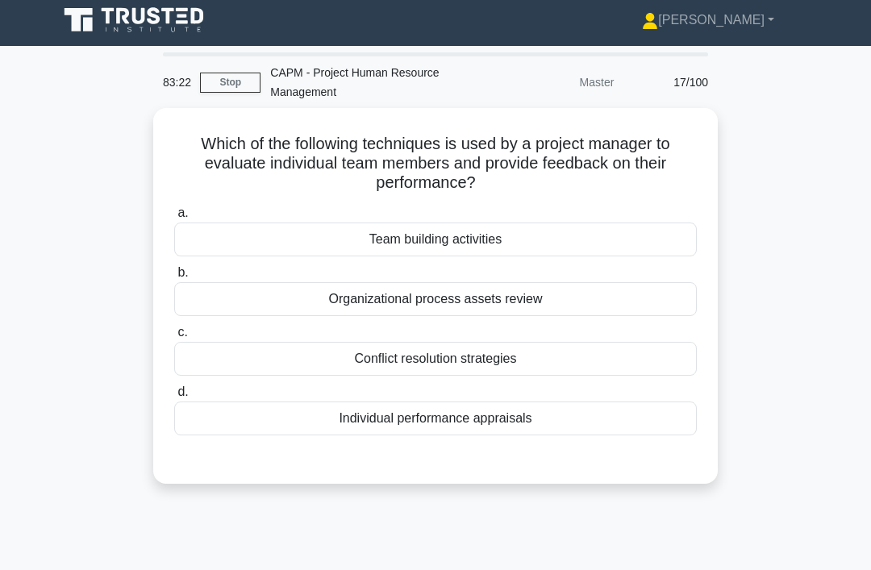
scroll to position [4, 0]
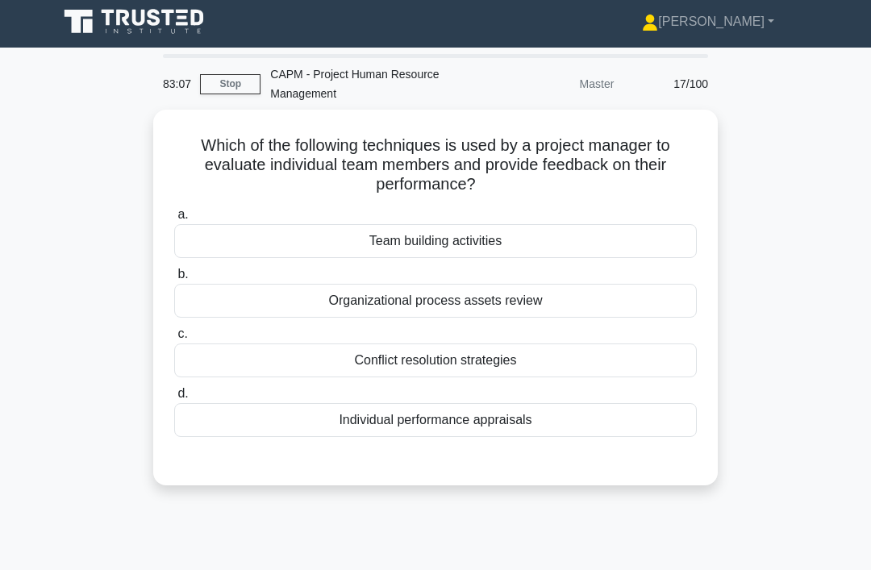
click at [511, 418] on div "Individual performance appraisals" at bounding box center [435, 420] width 523 height 34
click at [174, 399] on input "d. Individual performance appraisals" at bounding box center [174, 394] width 0 height 10
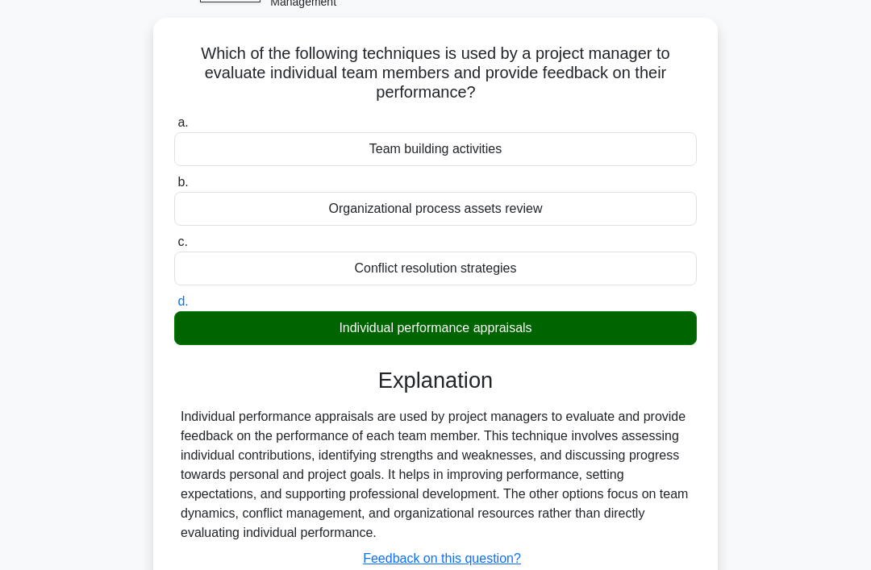
scroll to position [248, 0]
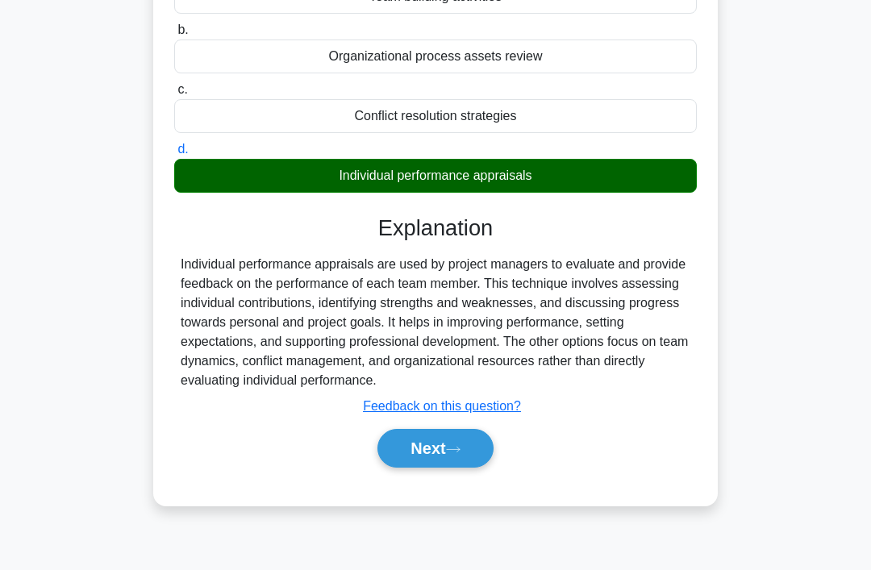
click at [444, 465] on button "Next" at bounding box center [434, 448] width 115 height 39
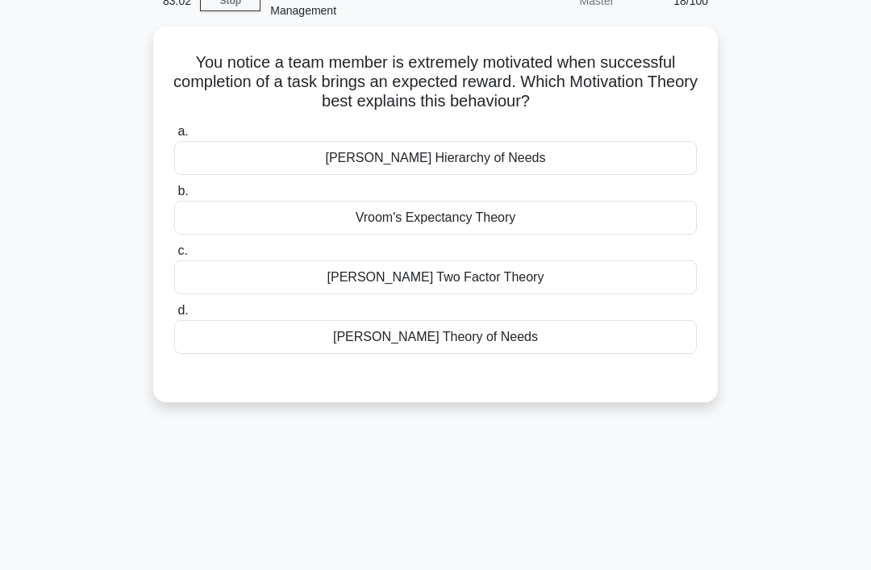
scroll to position [0, 0]
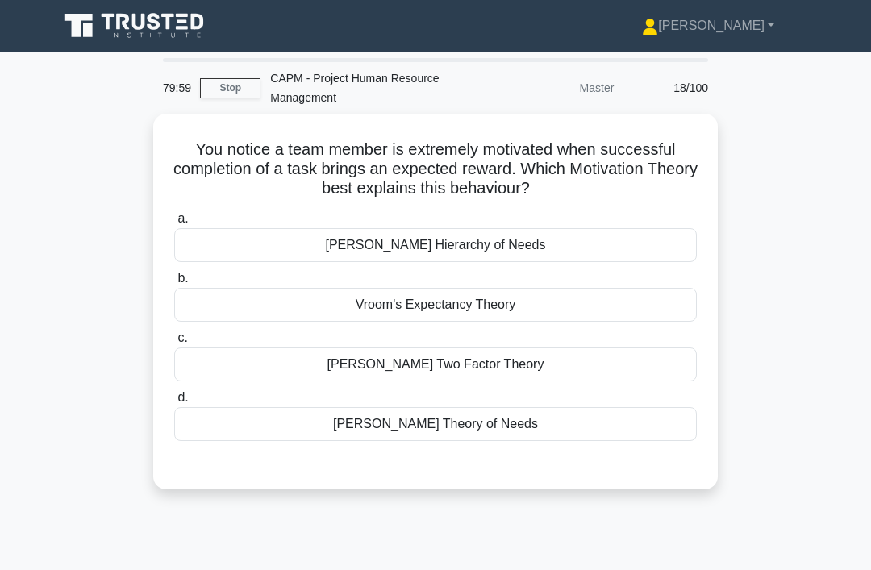
click at [760, 265] on div "You notice a team member is extremely motivated when successful completion of a…" at bounding box center [435, 311] width 774 height 395
click at [731, 272] on div "You notice a team member is extremely motivated when successful completion of a…" at bounding box center [435, 311] width 774 height 395
click at [656, 305] on div "Vroom's Expectancy Theory" at bounding box center [435, 305] width 523 height 34
click at [174, 284] on input "[PERSON_NAME] Expectancy Theory" at bounding box center [174, 278] width 0 height 10
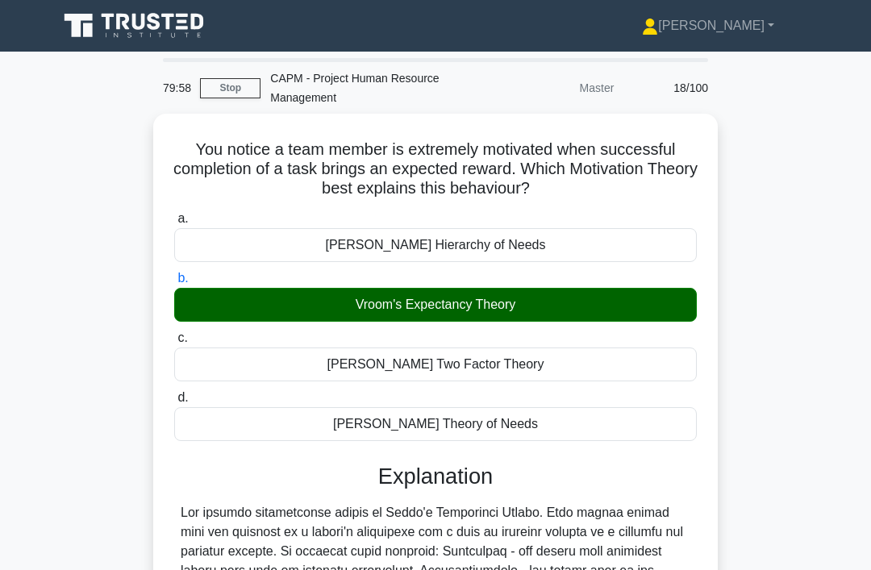
click at [633, 298] on div "Vroom's Expectancy Theory" at bounding box center [435, 305] width 523 height 34
click at [174, 284] on input "[PERSON_NAME] Expectancy Theory" at bounding box center [174, 278] width 0 height 10
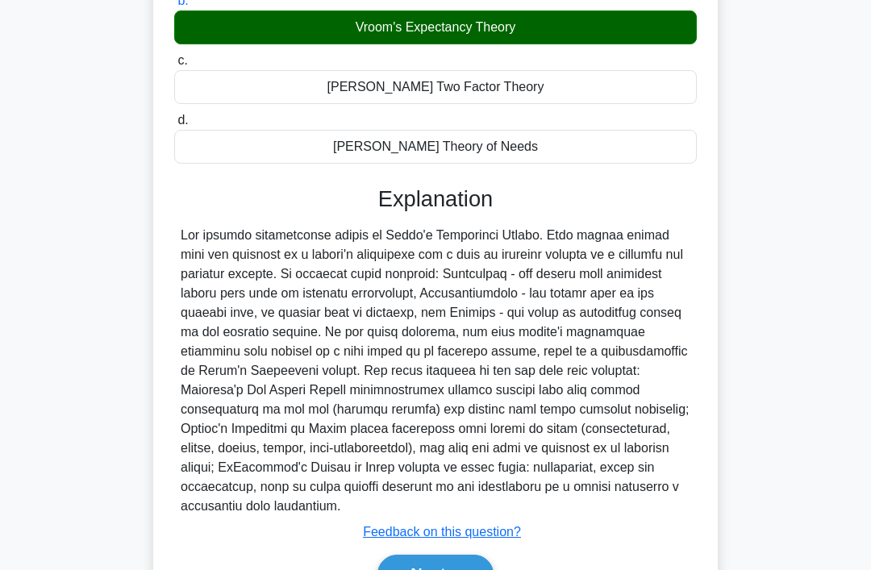
scroll to position [277, 0]
click at [447, 569] on button "Next" at bounding box center [434, 574] width 115 height 39
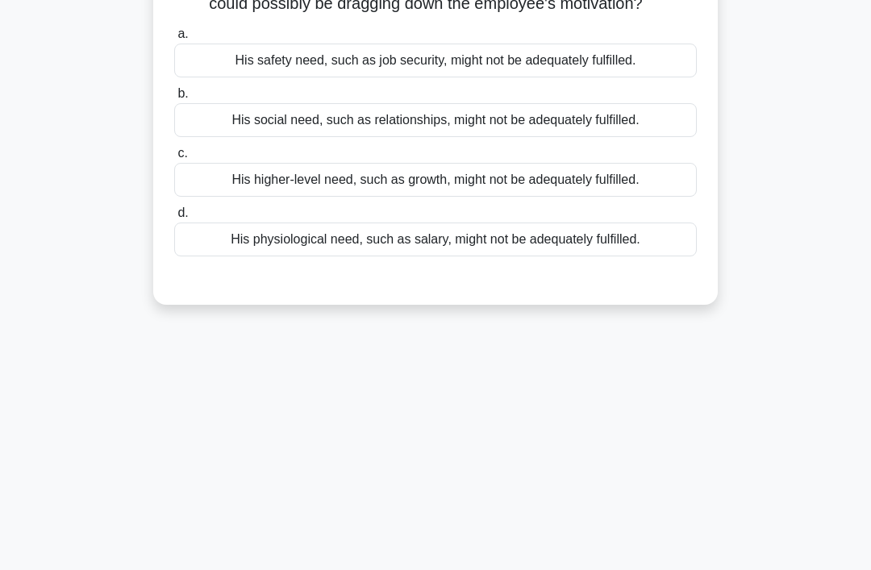
scroll to position [0, 0]
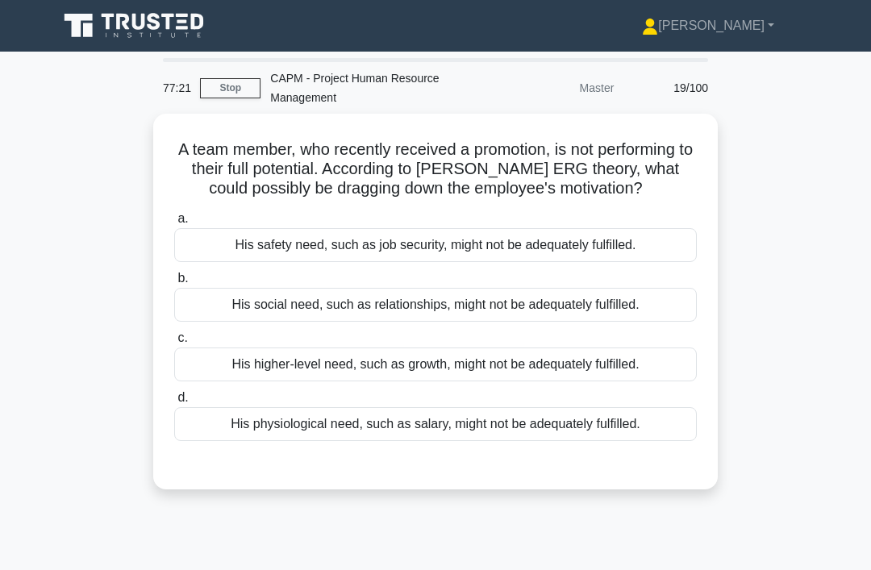
click at [209, 322] on div "His social need, such as relationships, might not be adequately fulfilled." at bounding box center [435, 305] width 523 height 34
click at [174, 284] on input "b. His social need, such as relationships, might not be adequately fulfilled." at bounding box center [174, 278] width 0 height 10
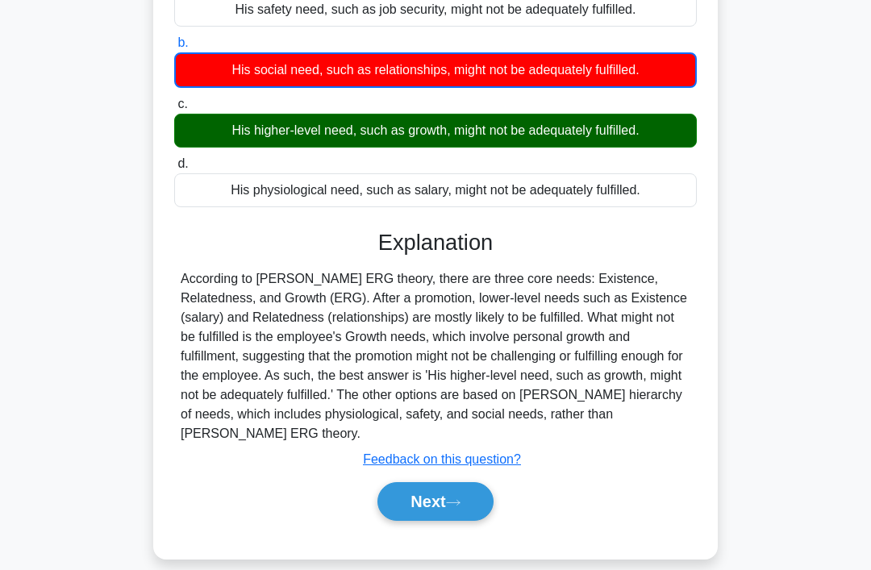
scroll to position [248, 0]
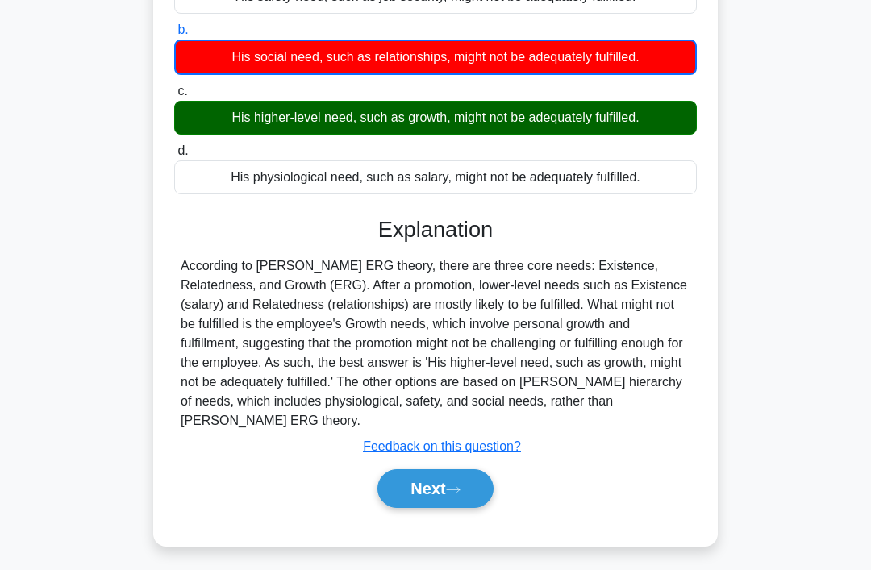
click at [616, 368] on div "According to [PERSON_NAME] ERG theory, there are three core needs: Existence, R…" at bounding box center [436, 343] width 510 height 174
click at [415, 508] on button "Next" at bounding box center [434, 488] width 115 height 39
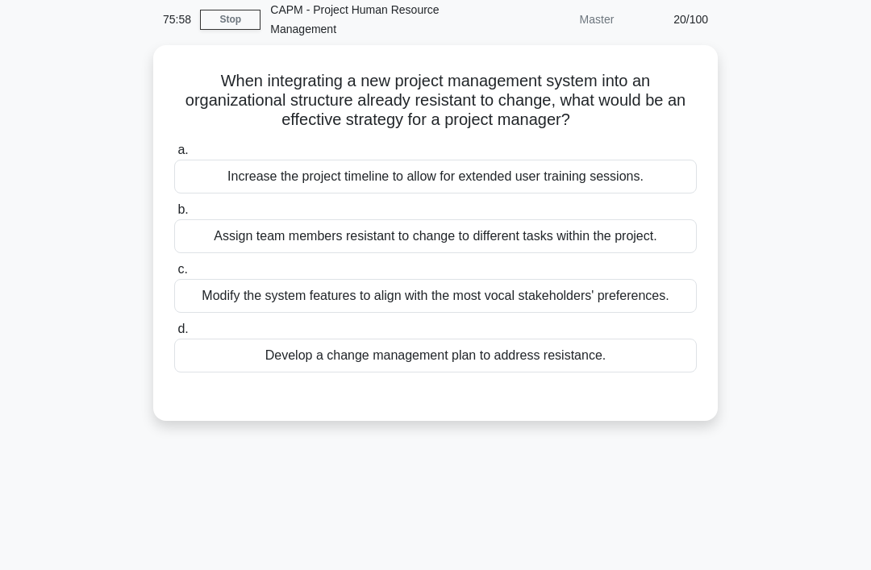
scroll to position [0, 0]
